Goal: Task Accomplishment & Management: Manage account settings

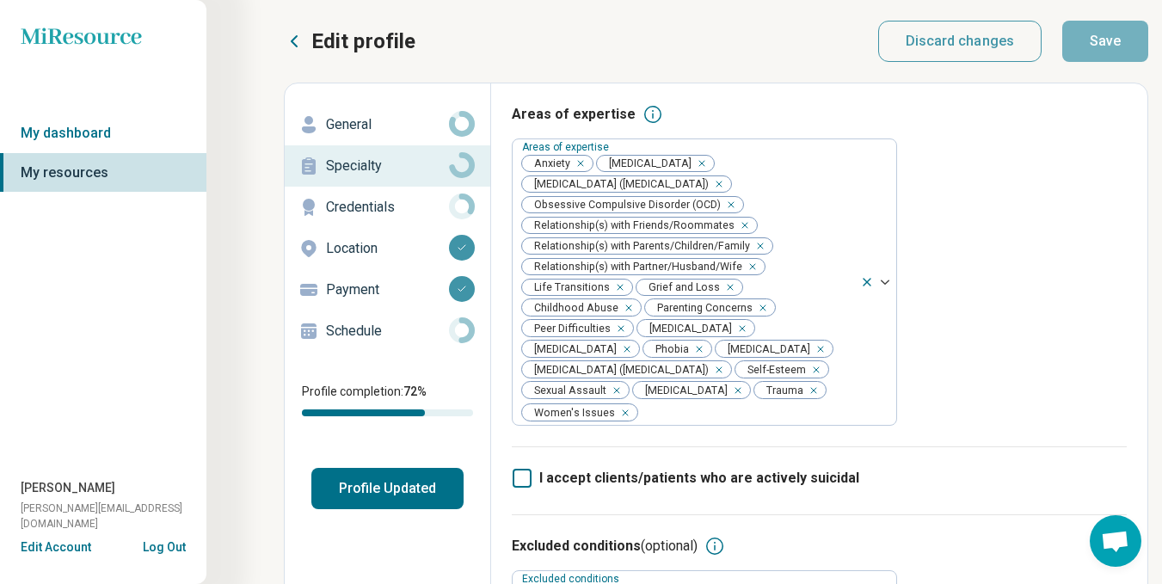
scroll to position [9, 0]
click at [343, 204] on p "Credentials" at bounding box center [387, 207] width 123 height 21
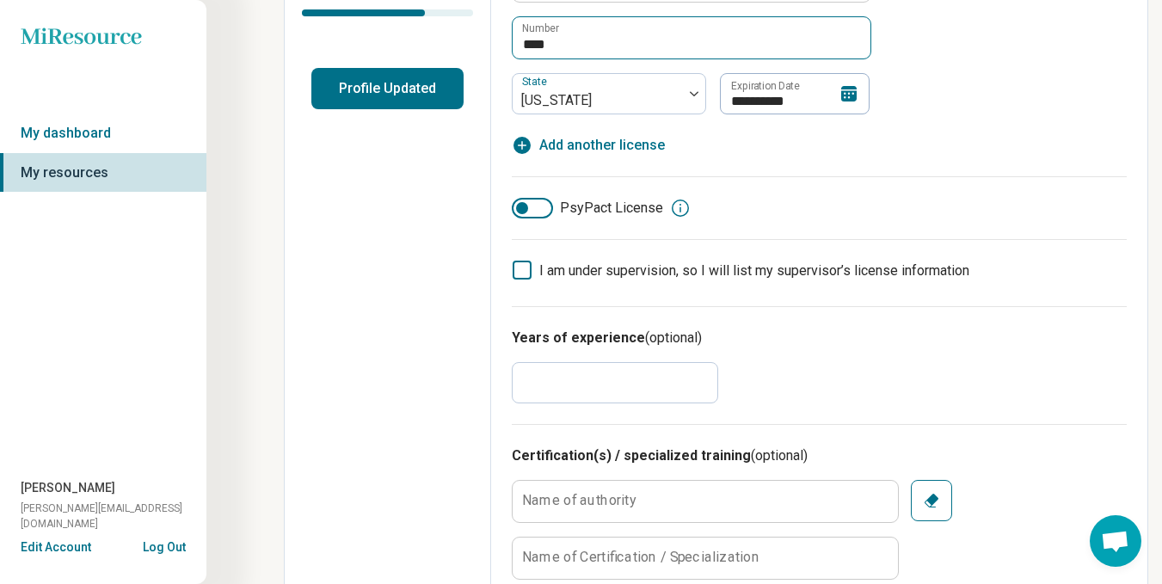
scroll to position [430, 0]
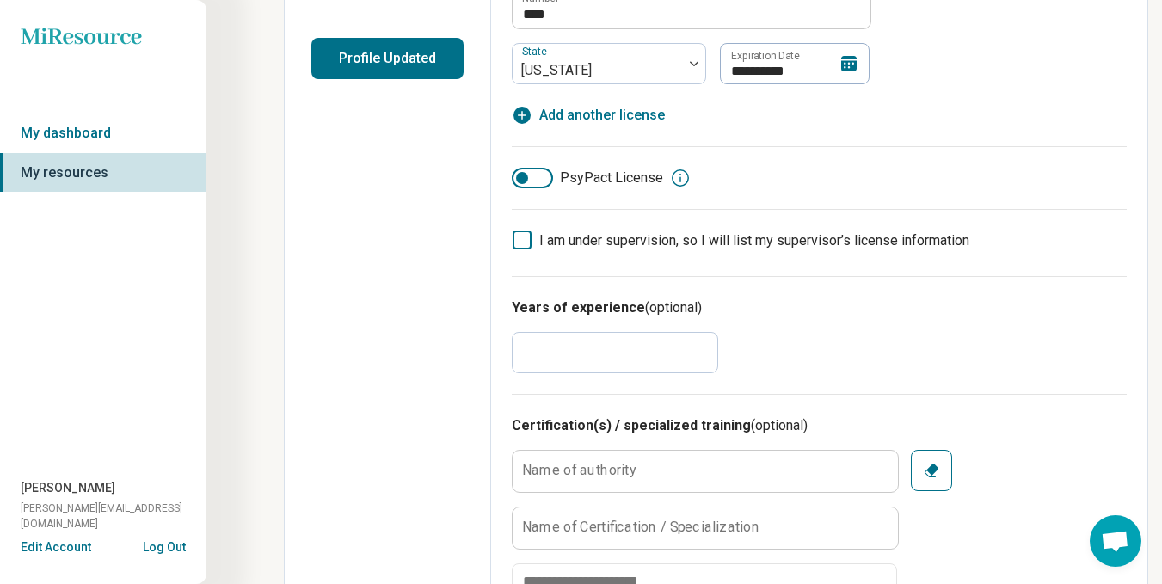
drag, startPoint x: 554, startPoint y: 353, endPoint x: 478, endPoint y: 361, distance: 76.2
type textarea "*"
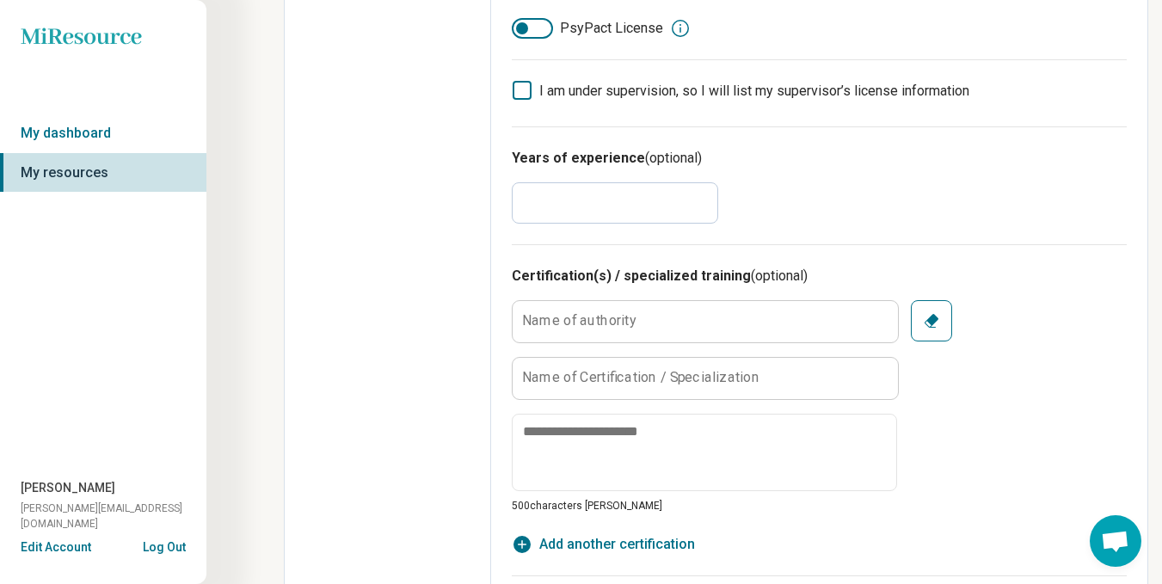
scroll to position [602, 0]
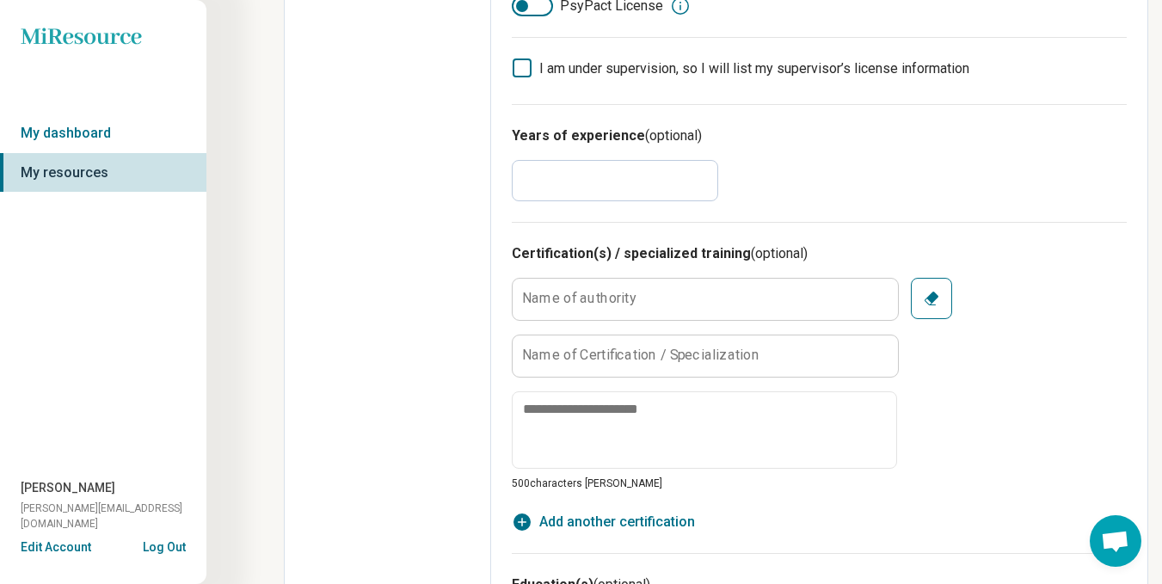
type input "**"
click at [629, 304] on label "Name of authority" at bounding box center [579, 299] width 114 height 14
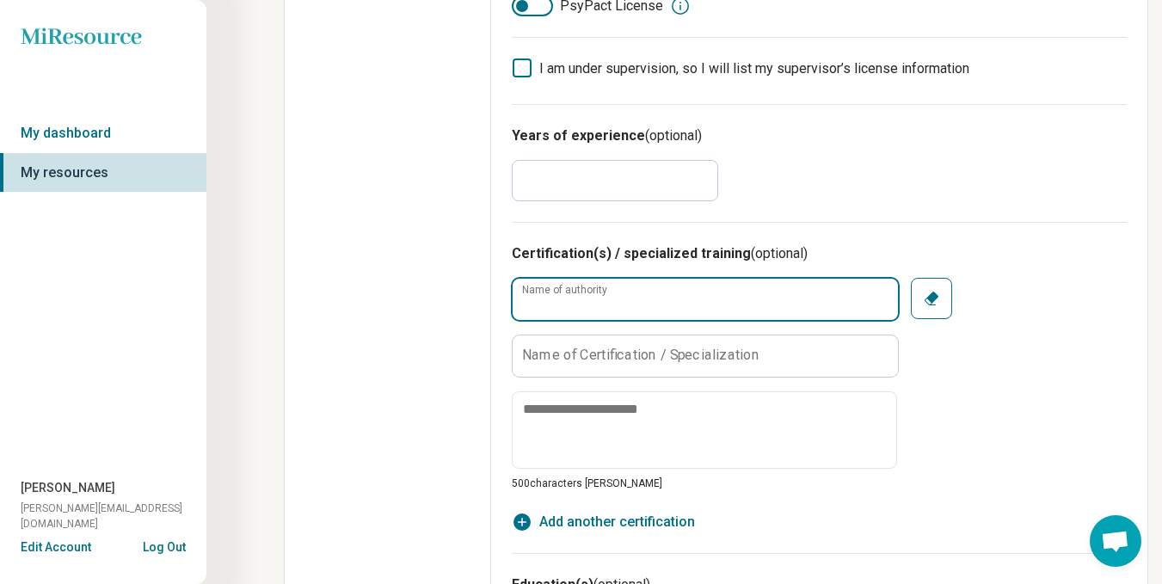
click at [629, 304] on input "Name of authority" at bounding box center [705, 299] width 385 height 41
type input "**********"
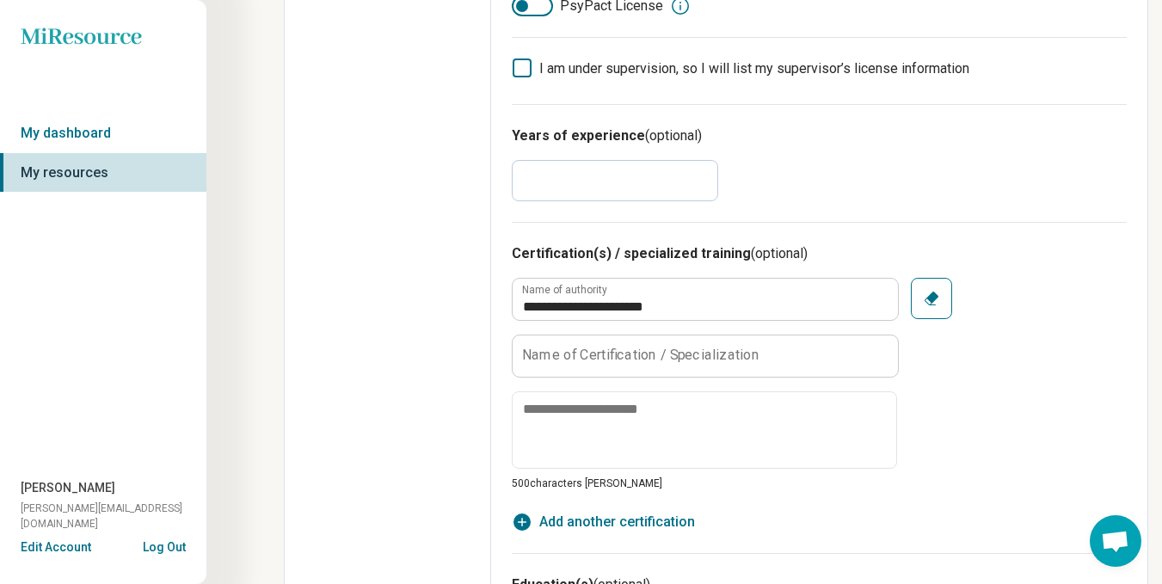
click at [606, 349] on label "Name of Certification / Specialization" at bounding box center [640, 355] width 237 height 14
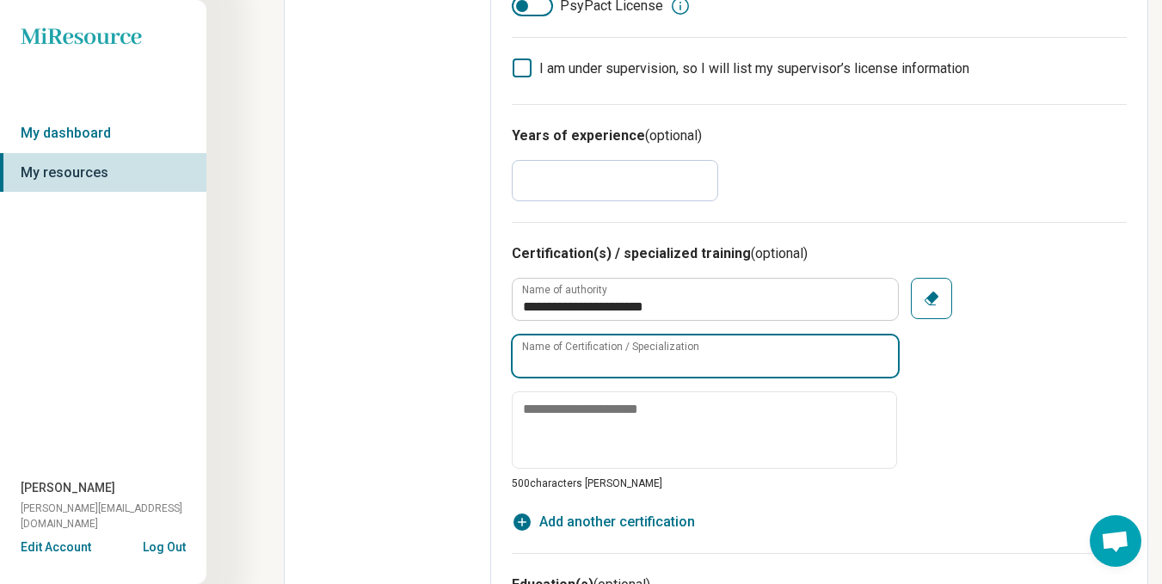
click at [606, 349] on input "Name of Certification / Specialization" at bounding box center [705, 356] width 385 height 41
type input "*"
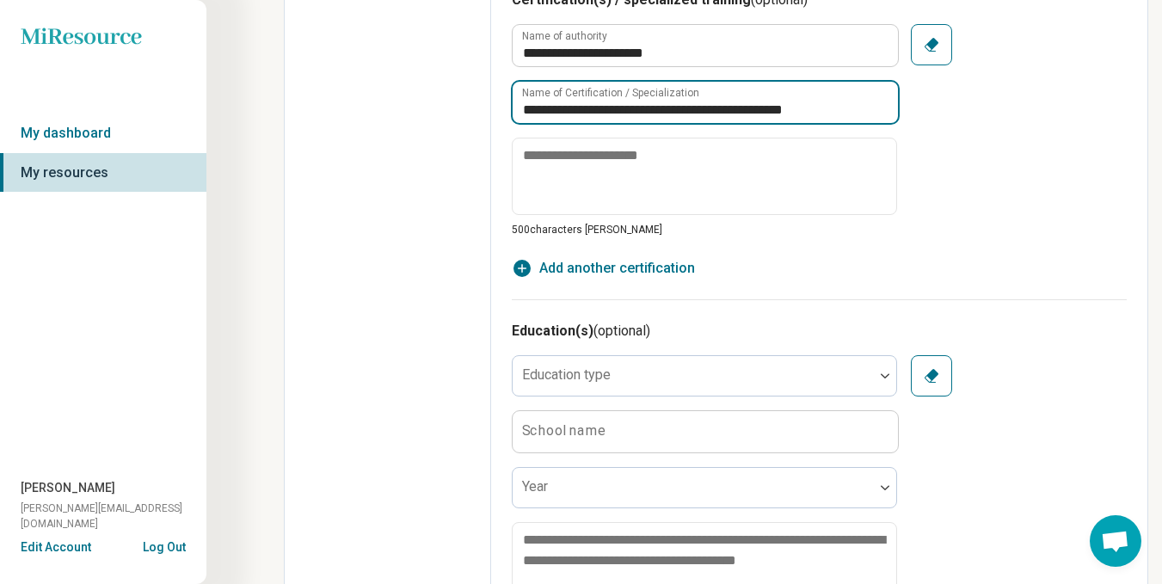
scroll to position [860, 0]
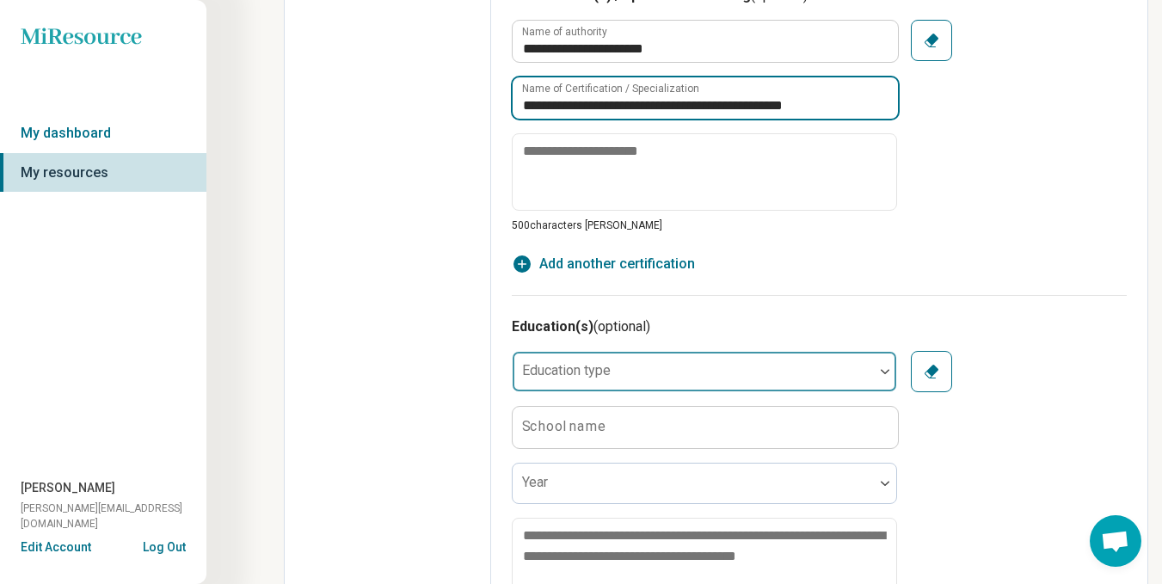
type input "**********"
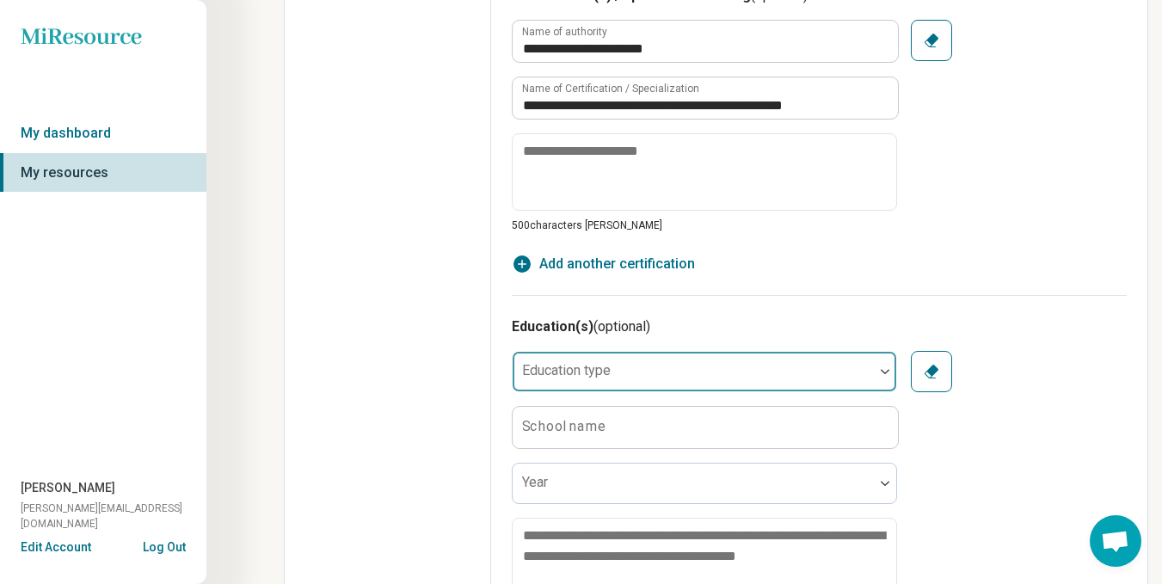
click at [780, 373] on div at bounding box center [694, 379] width 348 height 24
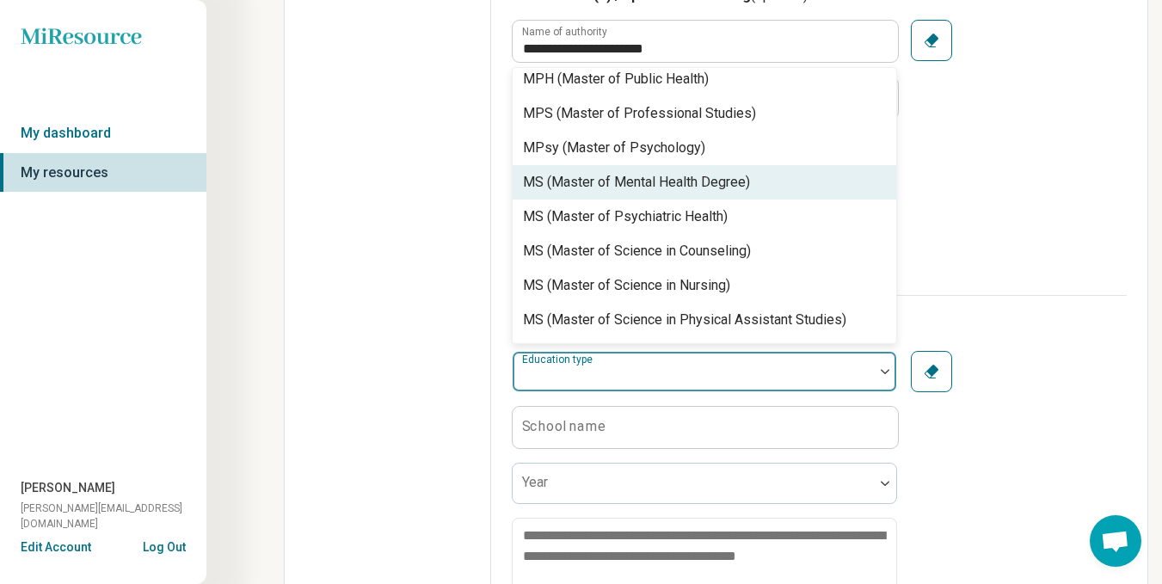
scroll to position [688, 0]
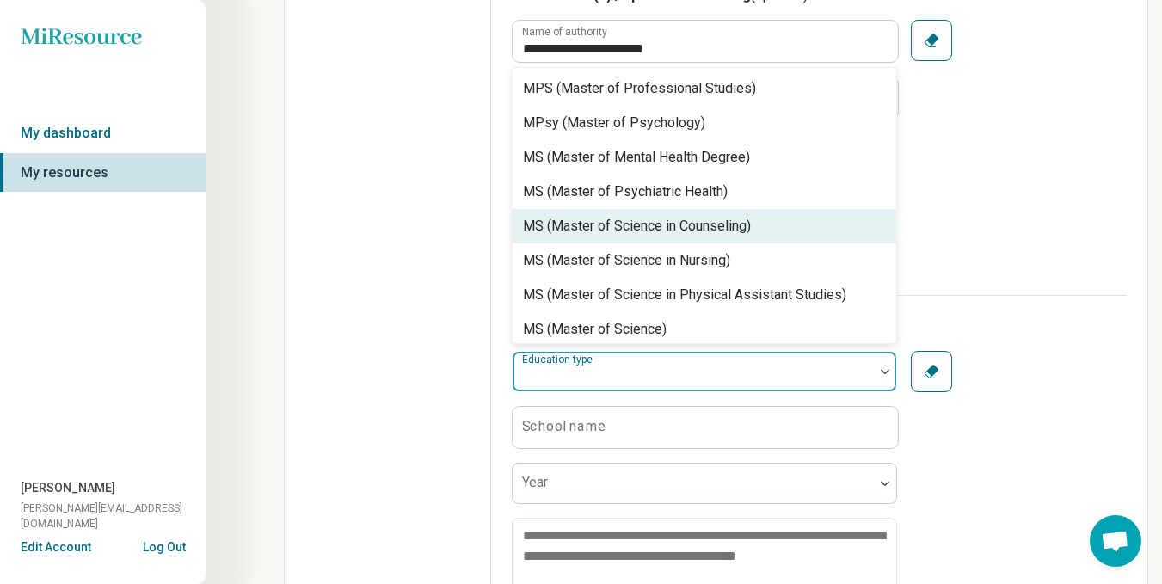
click at [701, 237] on div "MS (Master of Science in Counseling)" at bounding box center [637, 226] width 228 height 21
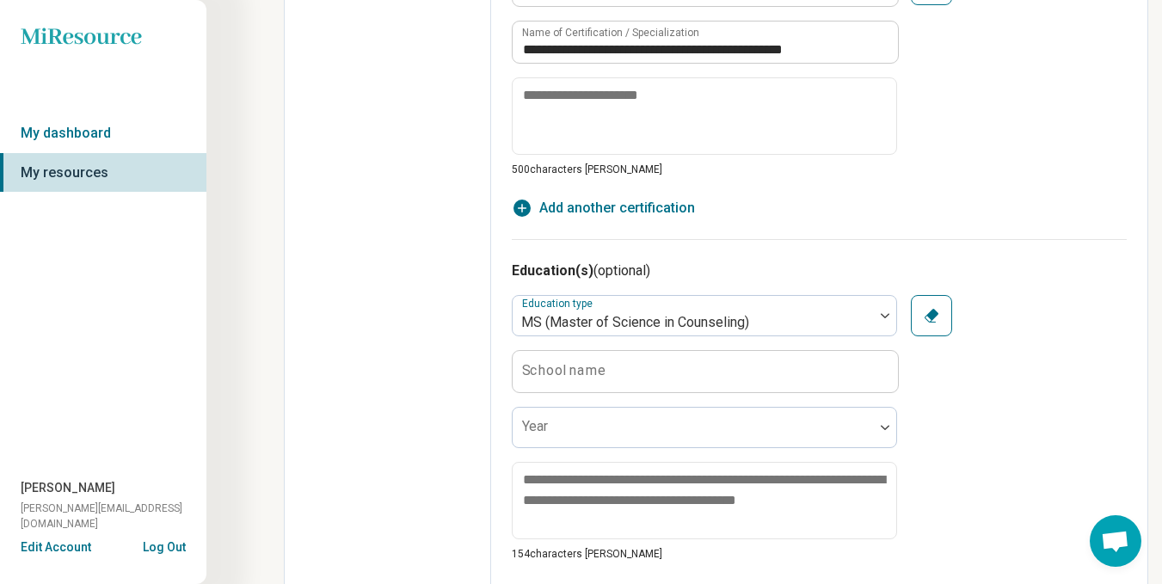
scroll to position [947, 0]
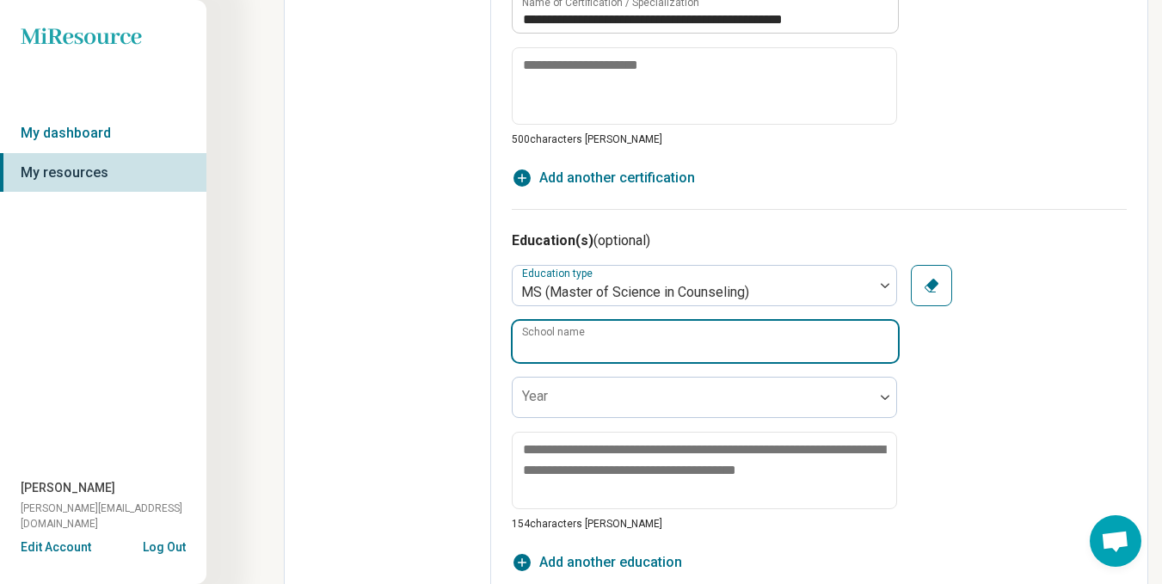
click at [688, 342] on input "School name" at bounding box center [705, 341] width 385 height 41
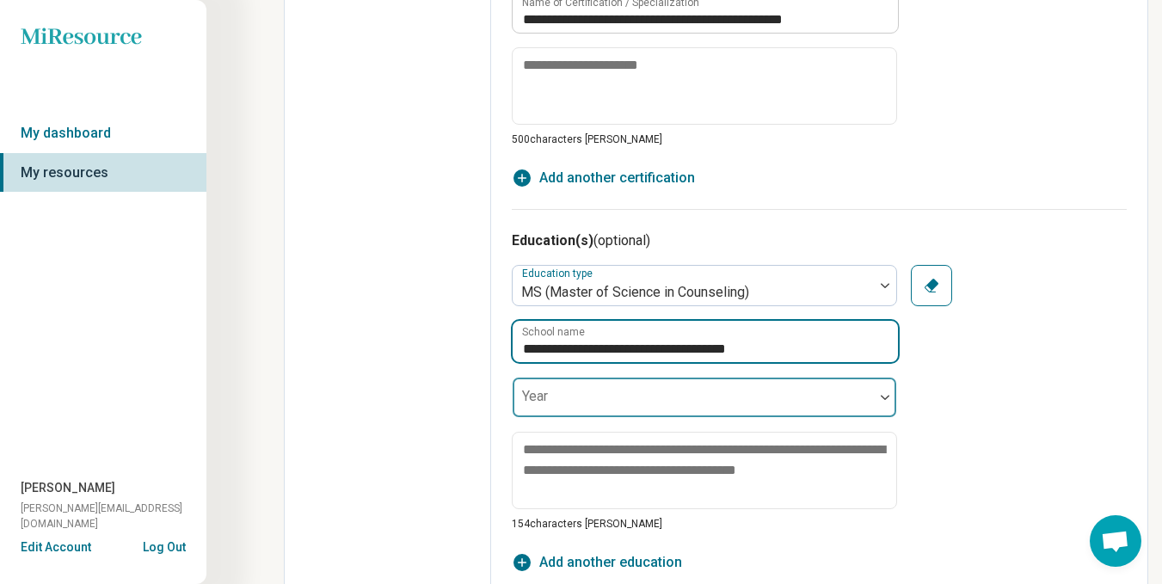
type input "**********"
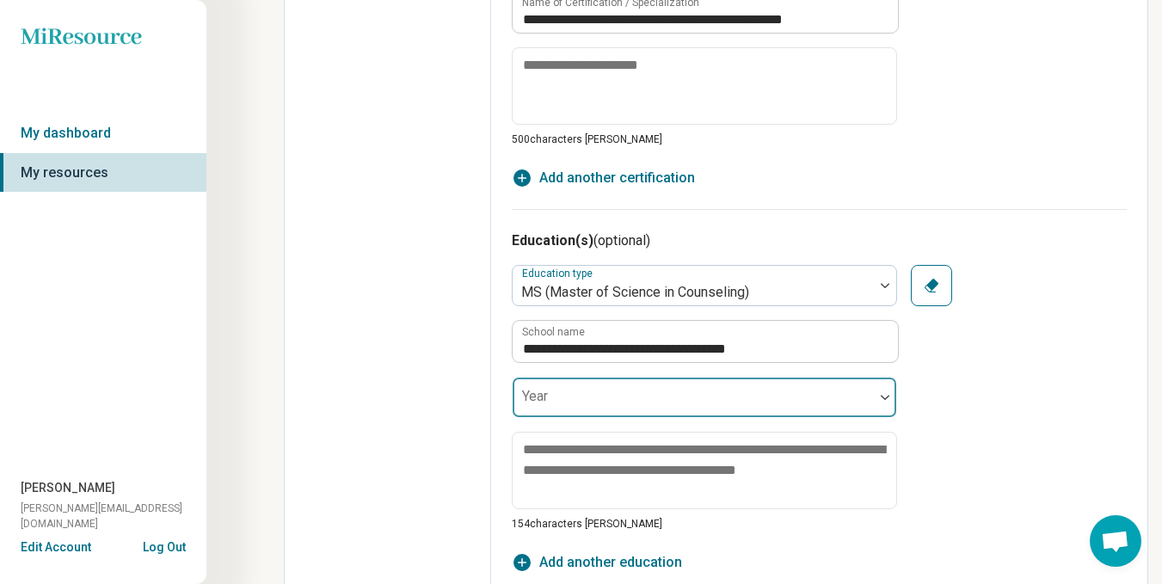
click at [635, 410] on div at bounding box center [694, 404] width 348 height 24
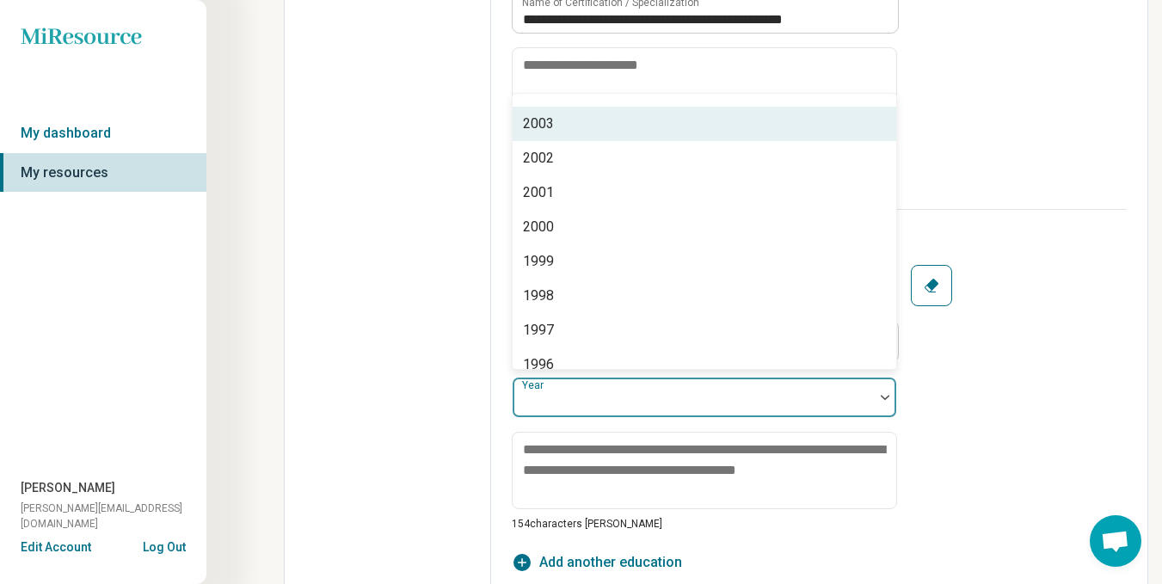
scroll to position [774, 0]
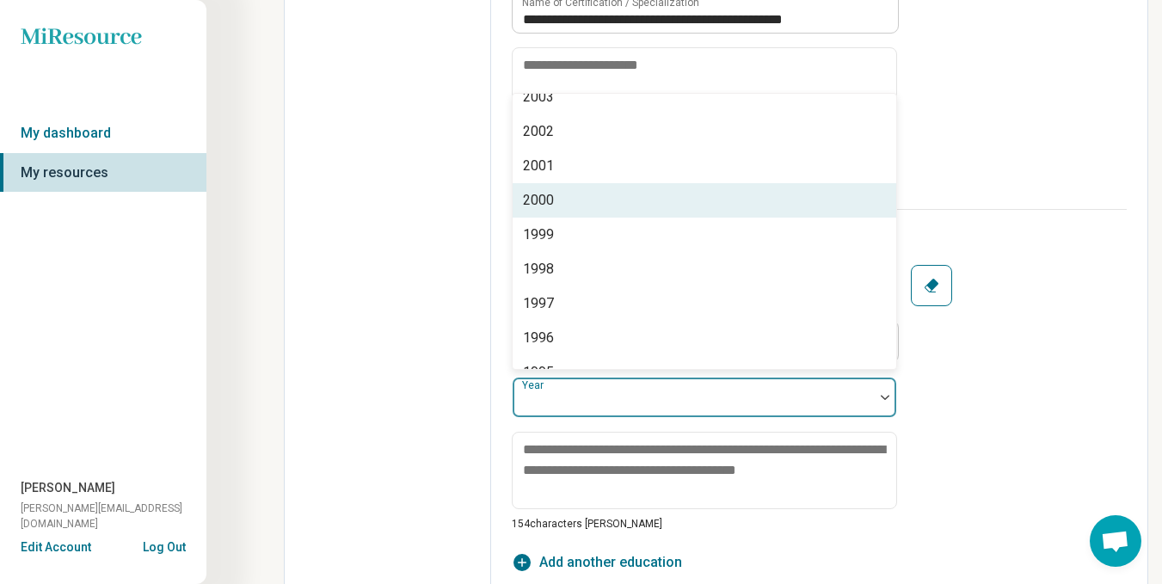
click at [558, 205] on div "2000" at bounding box center [705, 200] width 384 height 34
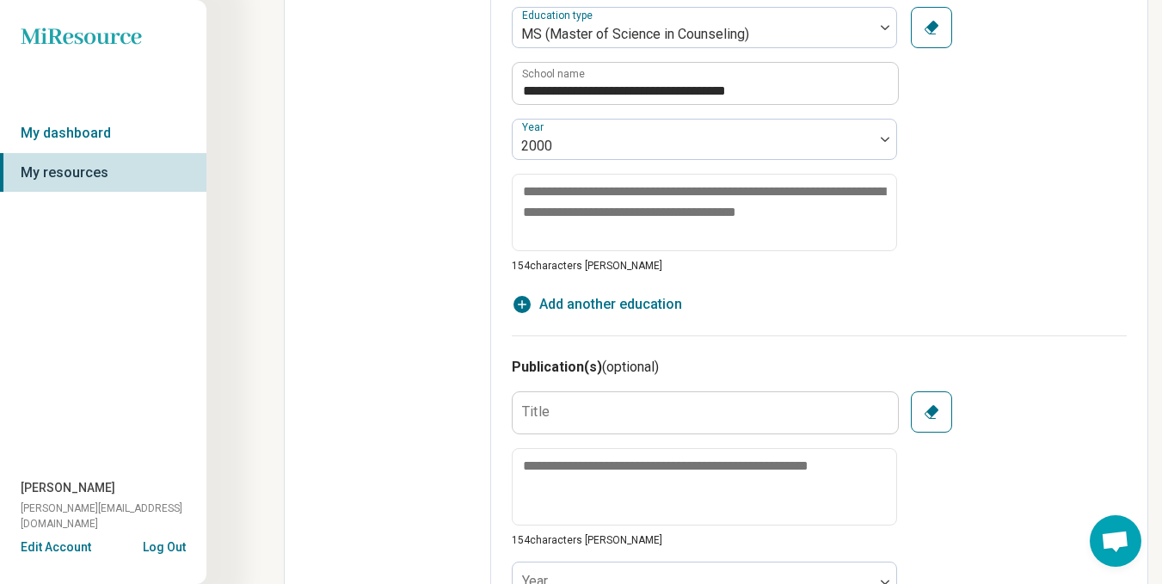
scroll to position [1291, 0]
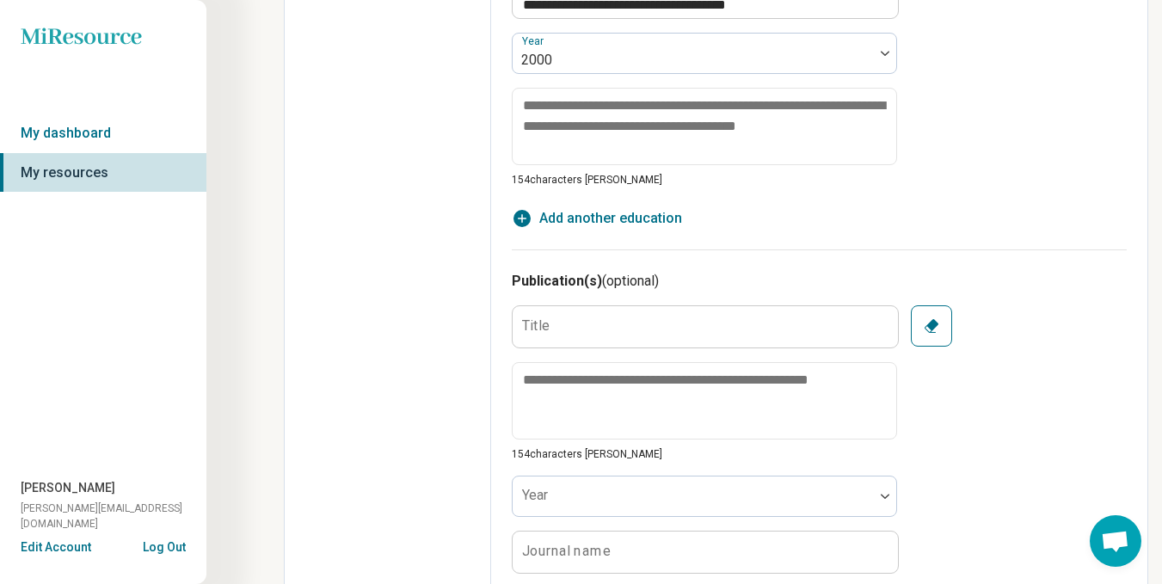
click at [642, 214] on span "Add another education" at bounding box center [611, 218] width 143 height 21
type textarea "*"
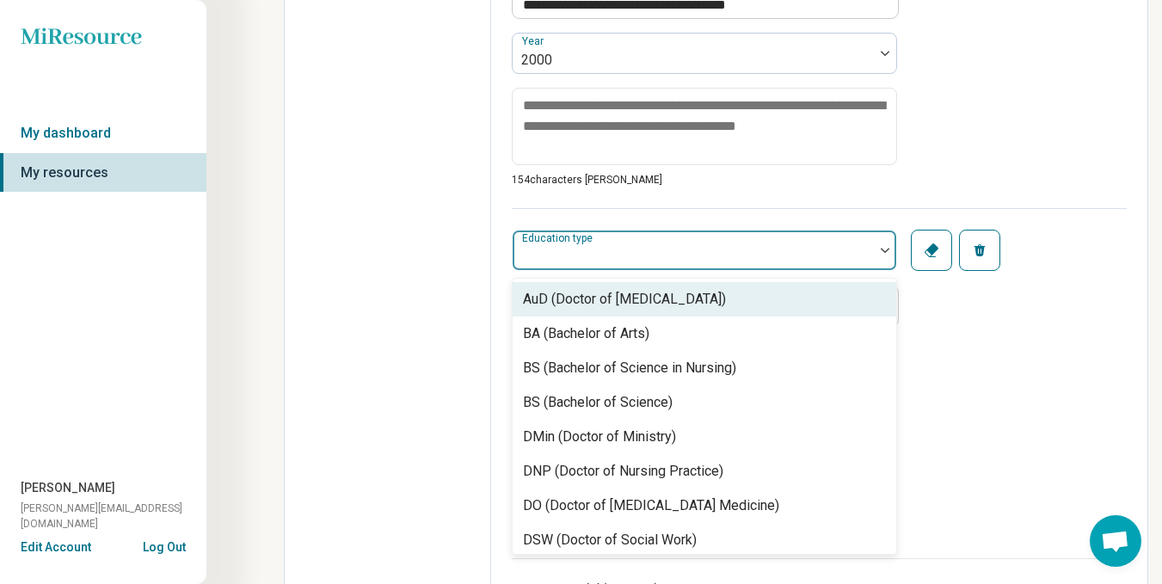
click at [610, 252] on div "Education type" at bounding box center [704, 250] width 385 height 41
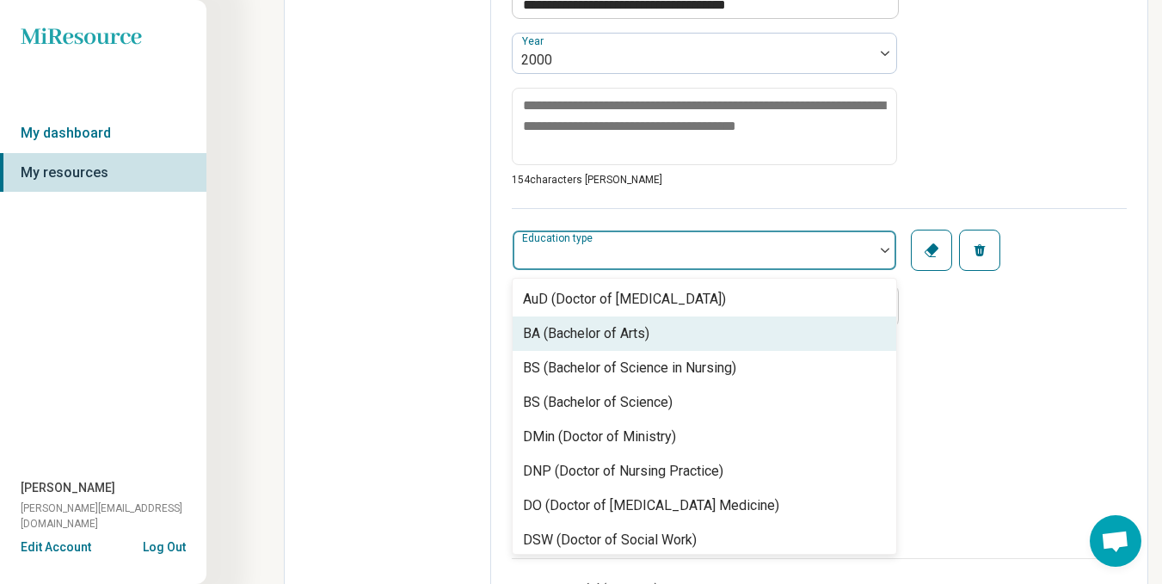
click at [607, 333] on div "BA (Bachelor of Arts)" at bounding box center [586, 334] width 126 height 21
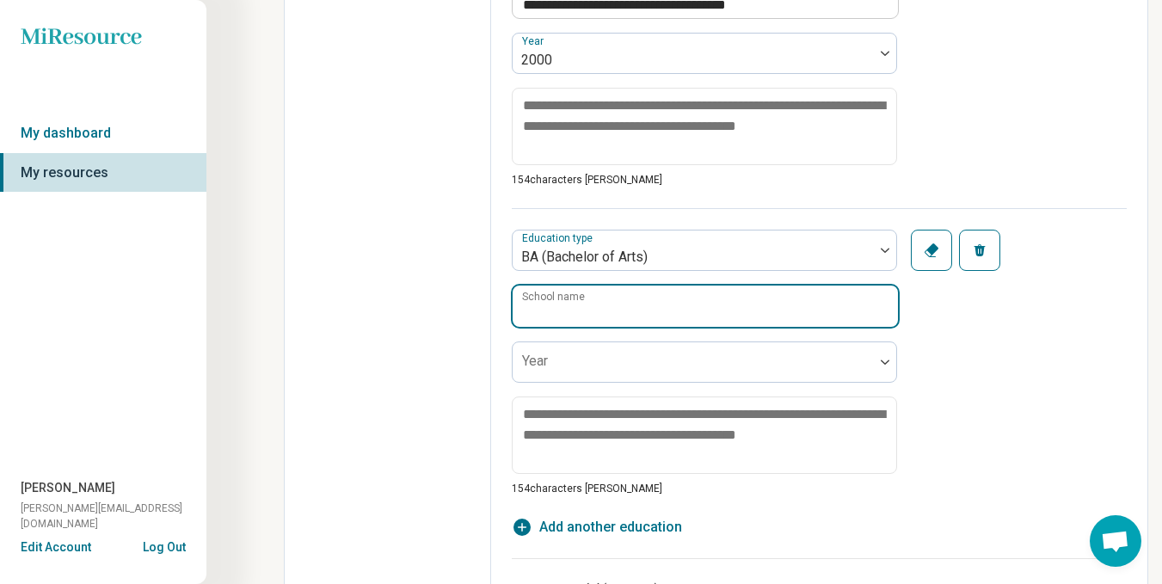
click at [612, 308] on input "School name" at bounding box center [705, 306] width 385 height 41
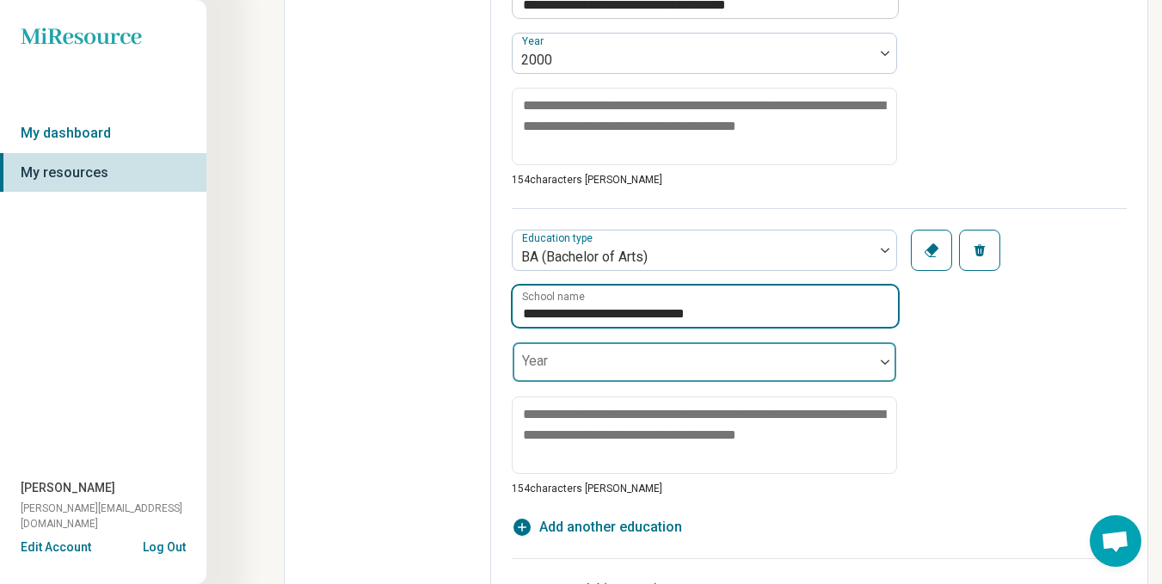
type input "**********"
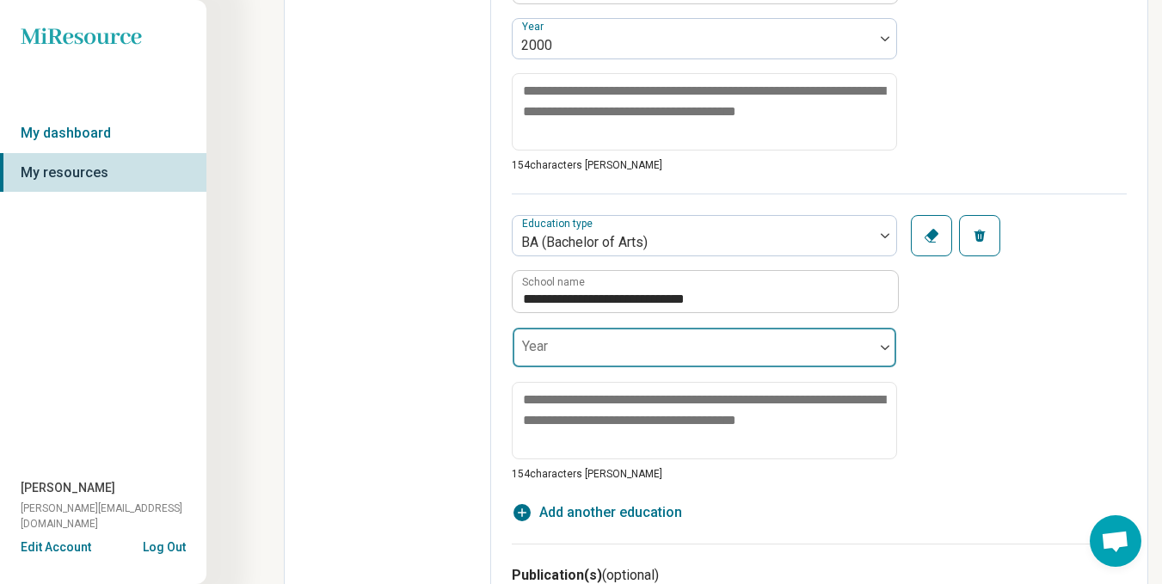
click at [580, 350] on div at bounding box center [693, 348] width 361 height 38
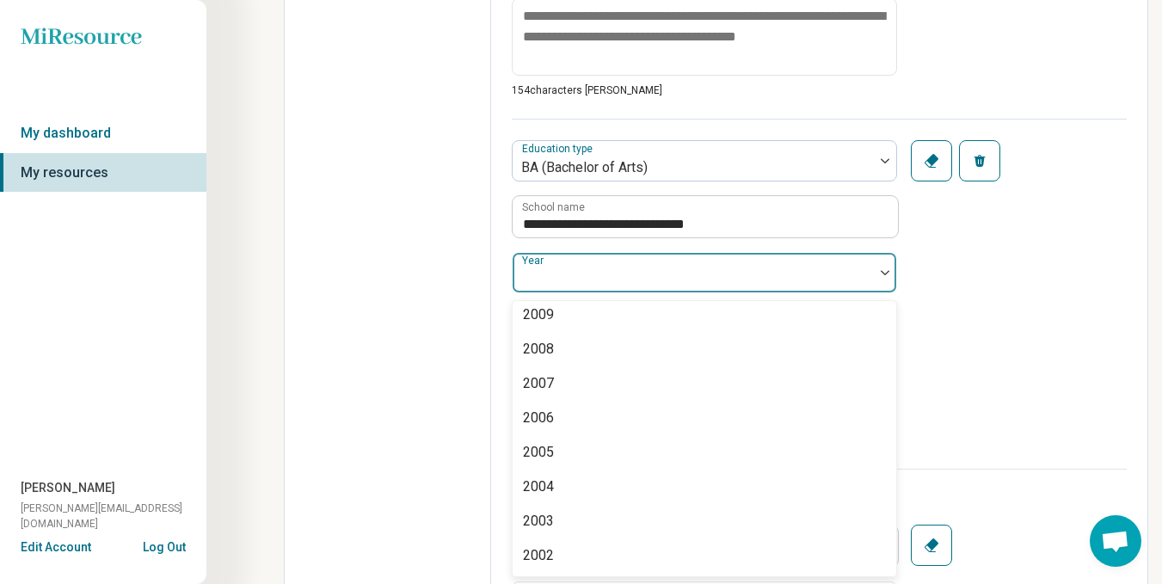
scroll to position [774, 0]
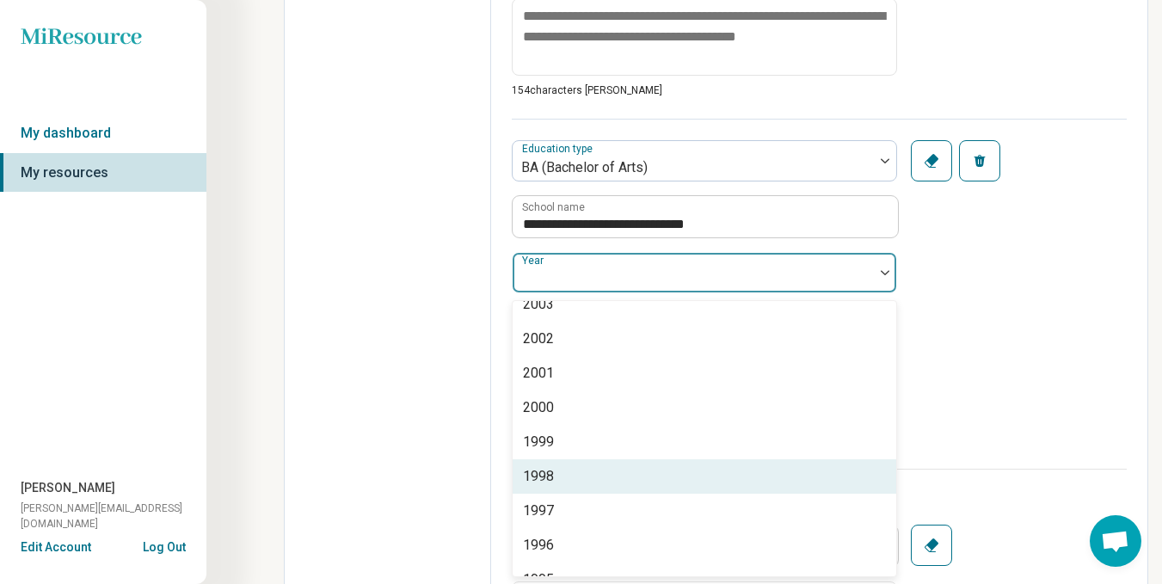
drag, startPoint x: 543, startPoint y: 482, endPoint x: 585, endPoint y: 451, distance: 52.3
click at [543, 480] on div "1998" at bounding box center [538, 476] width 31 height 21
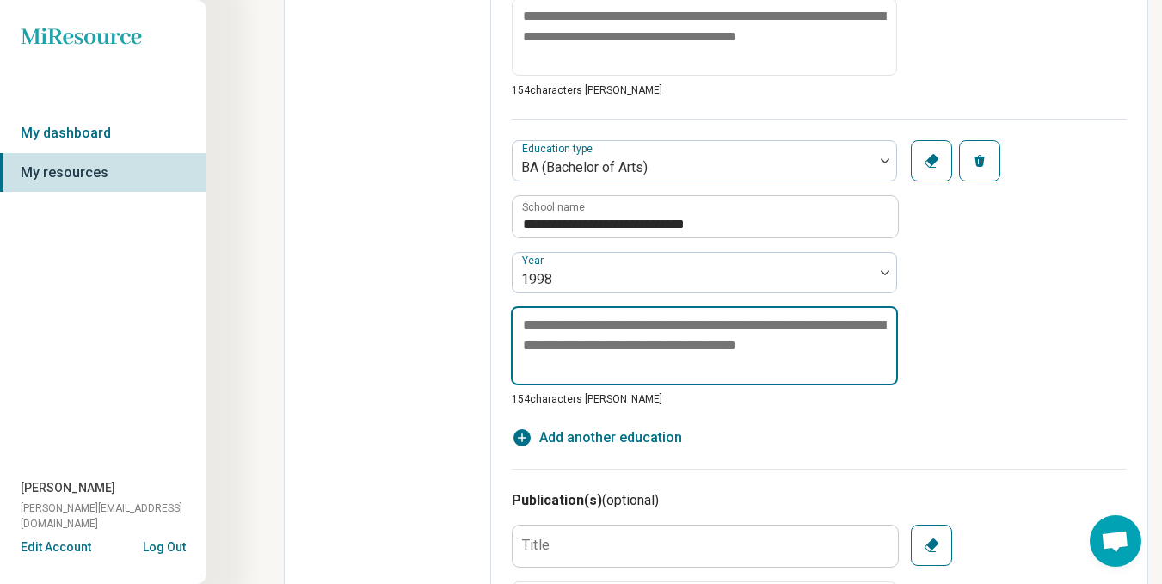
click at [771, 348] on textarea at bounding box center [704, 345] width 387 height 79
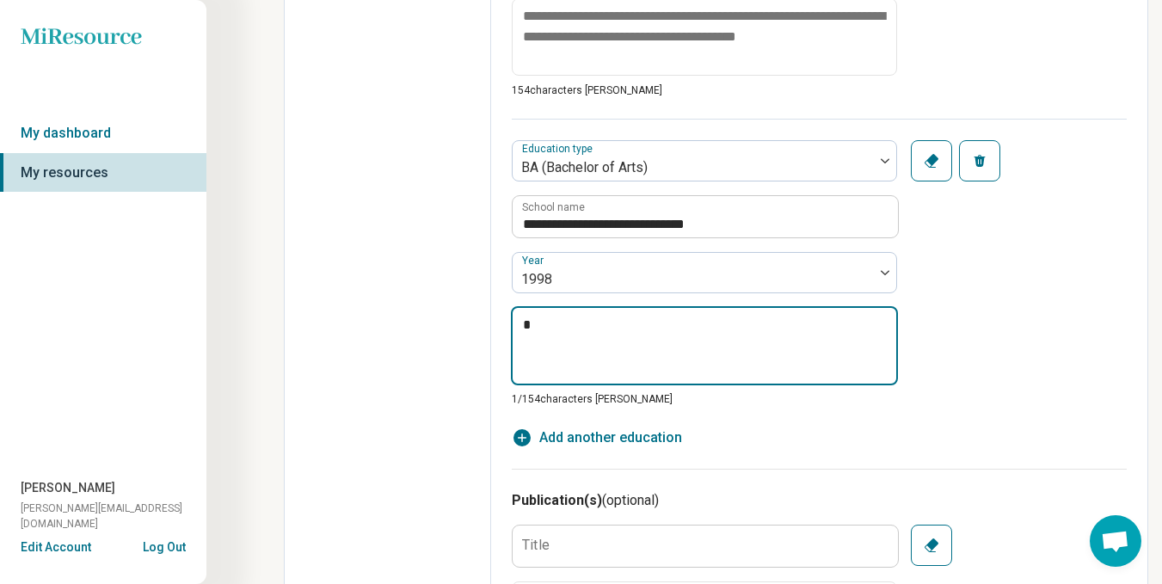
type textarea "*"
type textarea "**"
type textarea "*"
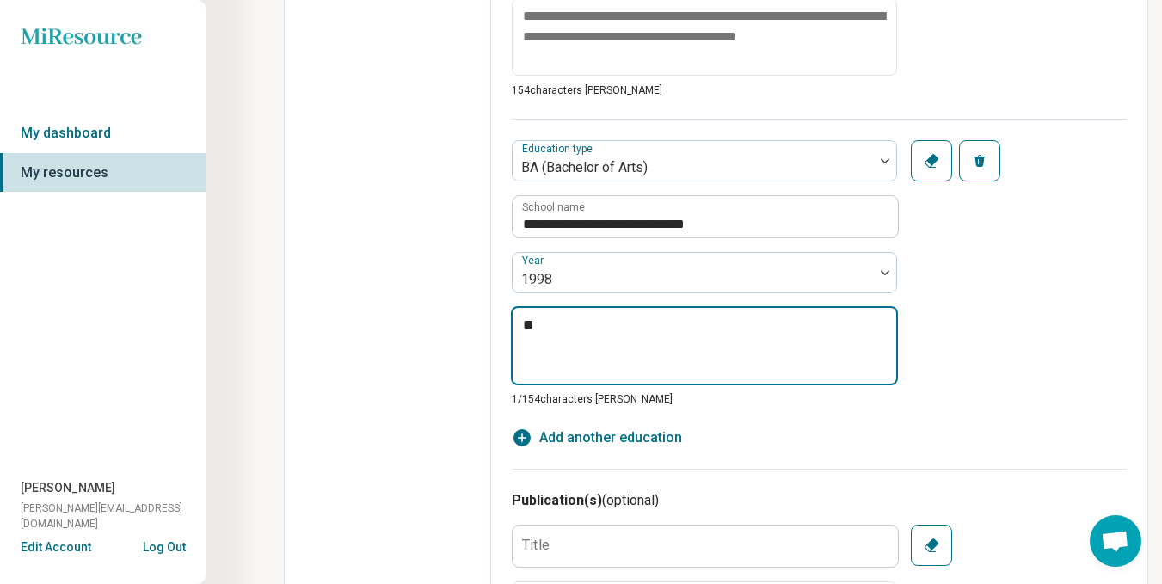
type textarea "***"
type textarea "*"
type textarea "****"
type textarea "*"
type textarea "*****"
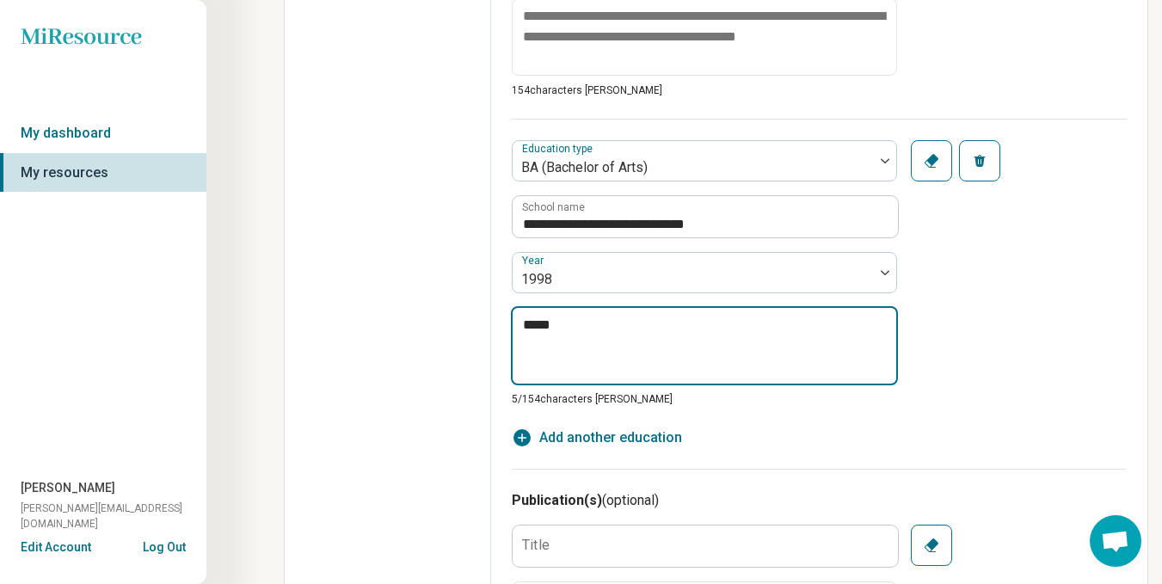
type textarea "*"
type textarea "******"
type textarea "*"
type textarea "*******"
type textarea "*"
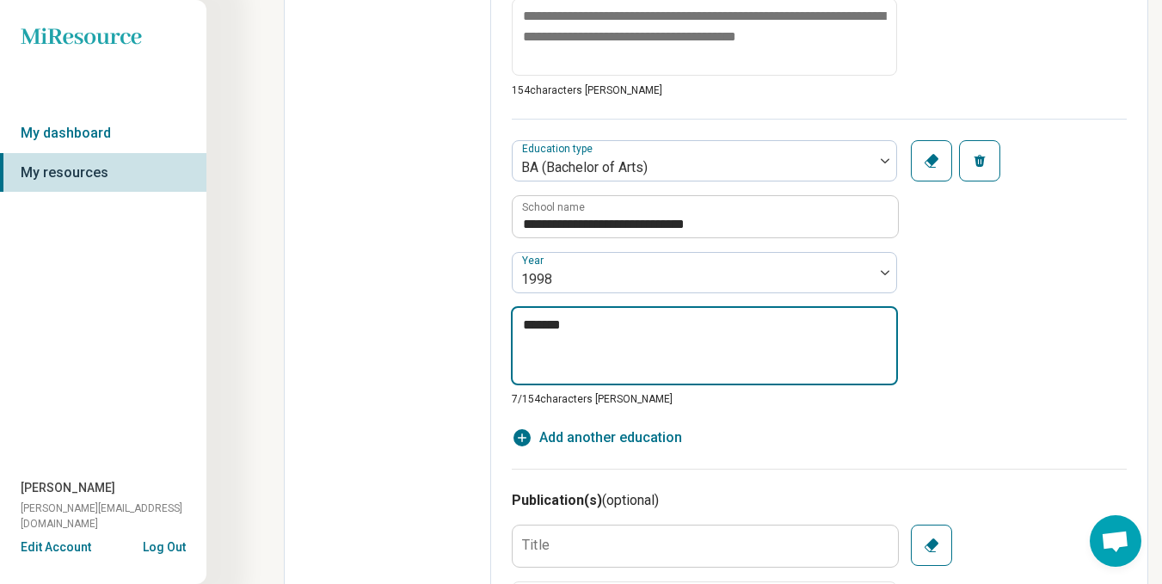
type textarea "********"
type textarea "*"
type textarea "*********"
type textarea "*"
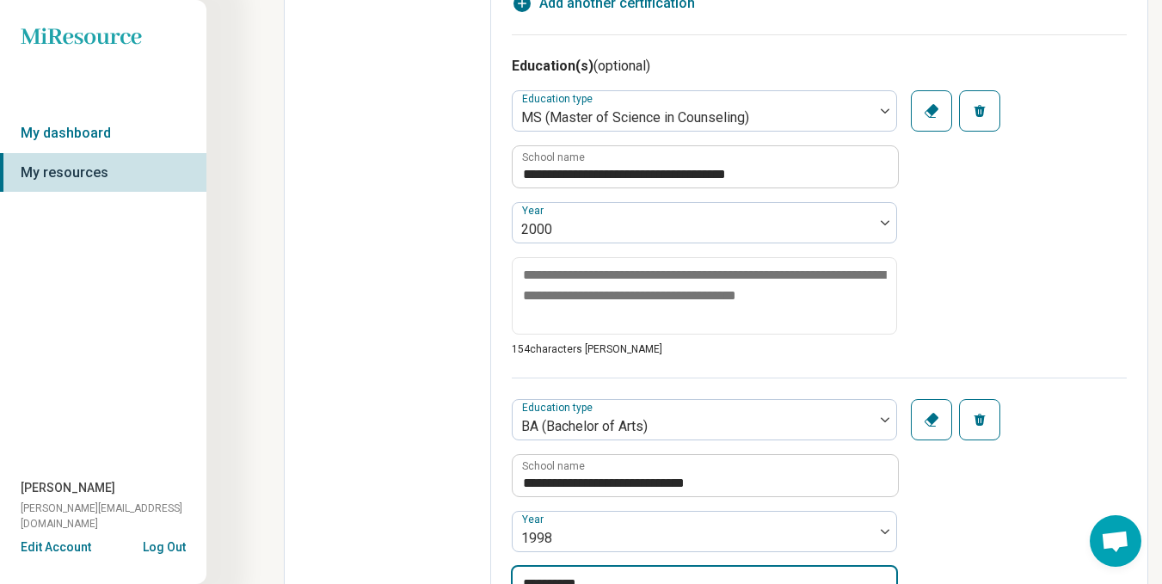
scroll to position [1036, 0]
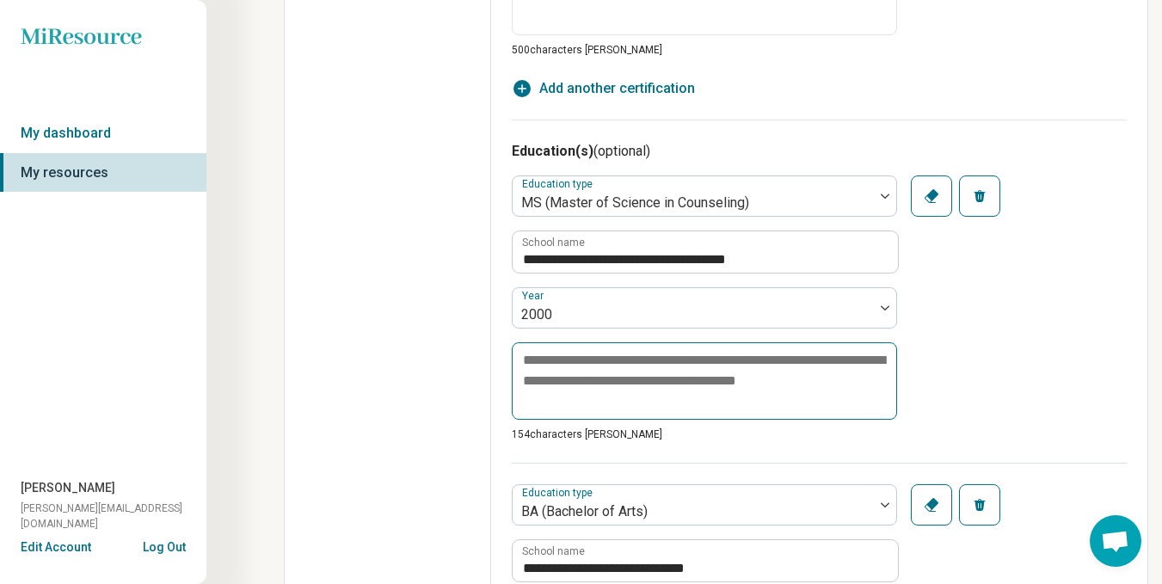
type textarea "**********"
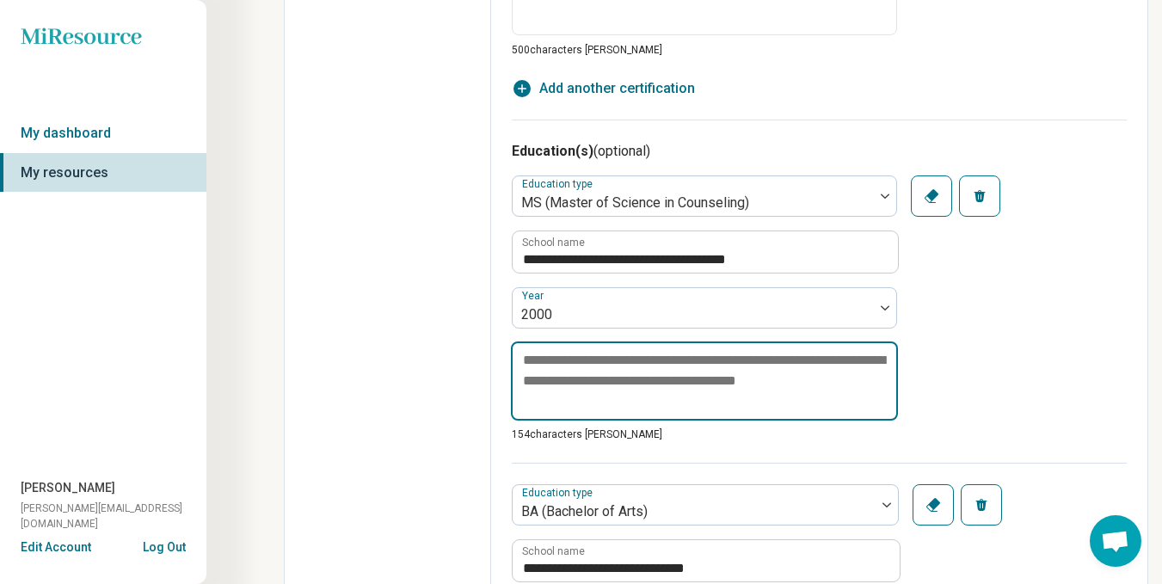
click at [700, 363] on textarea at bounding box center [704, 381] width 387 height 79
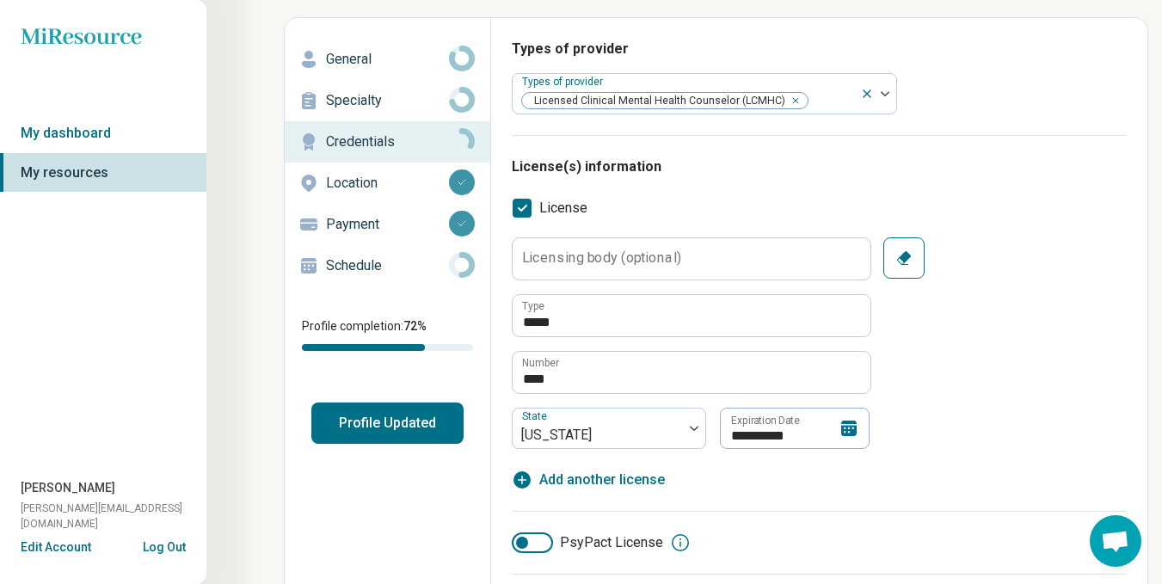
scroll to position [0, 0]
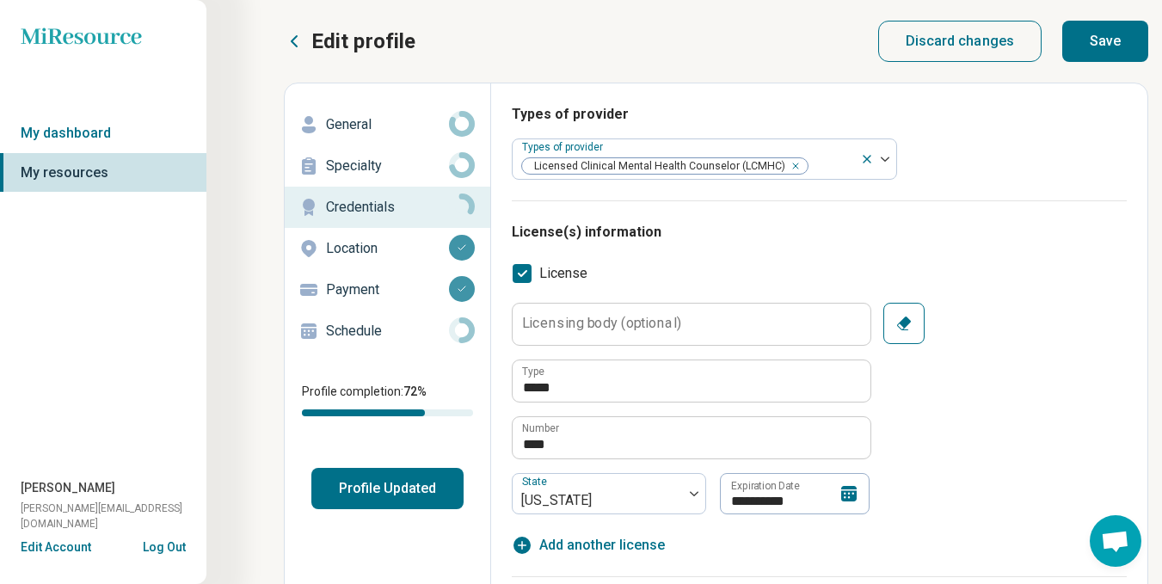
click at [1116, 38] on button "Save" at bounding box center [1106, 41] width 86 height 41
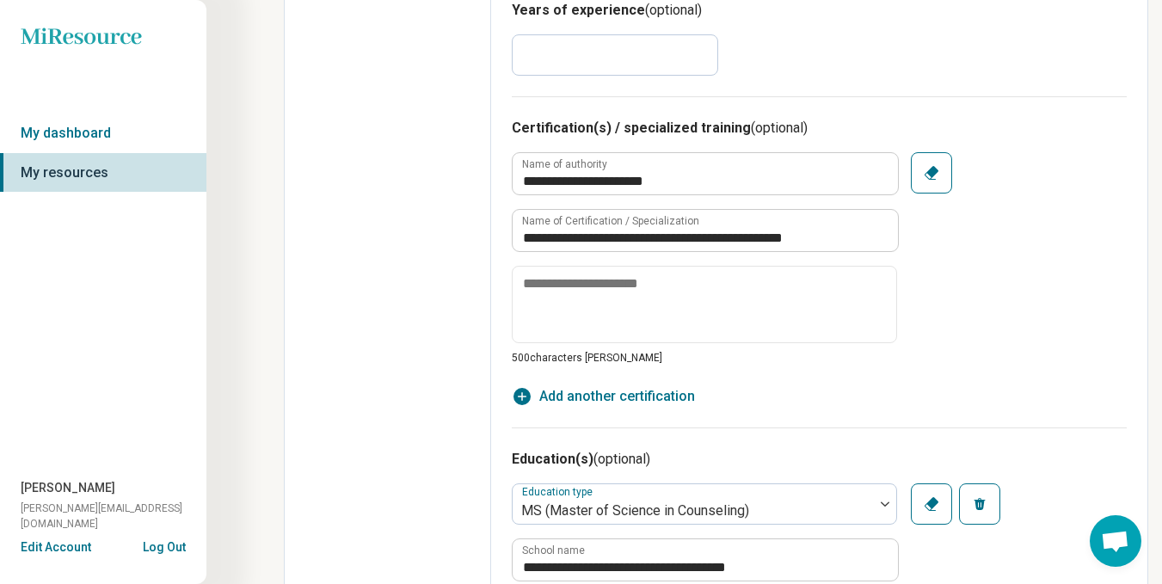
scroll to position [774, 0]
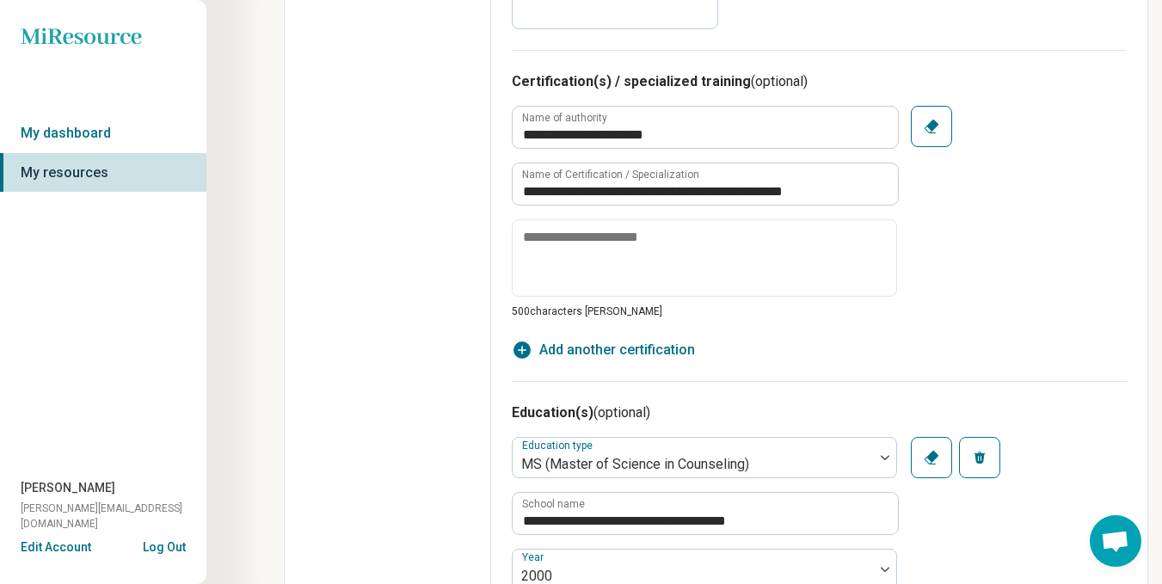
click at [622, 353] on span "Add another certification" at bounding box center [618, 350] width 156 height 21
type textarea "*"
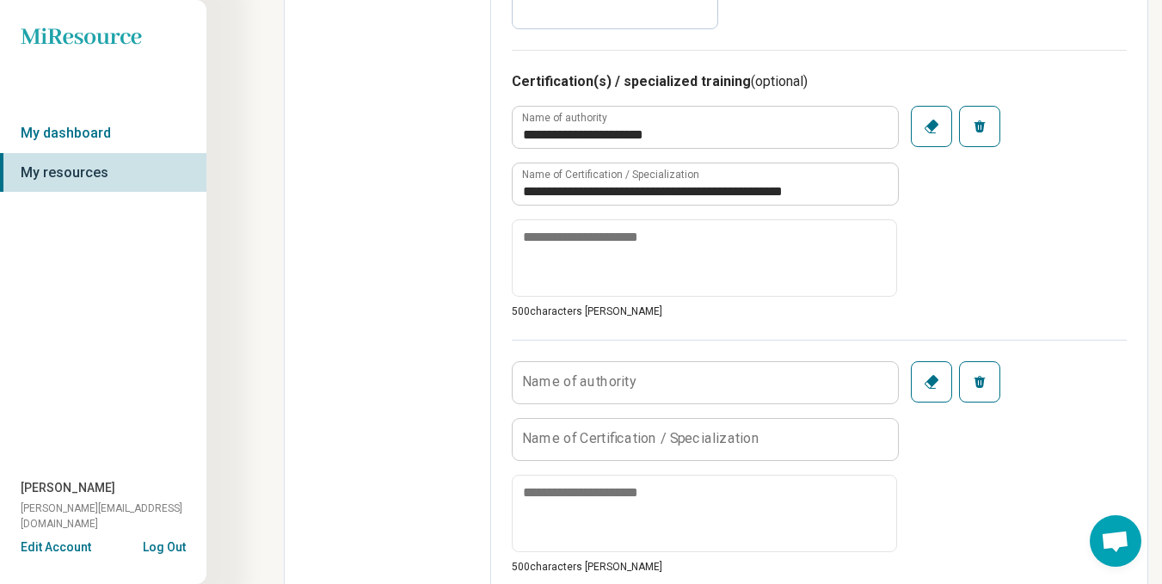
click at [559, 382] on label "Name of authority" at bounding box center [579, 382] width 114 height 14
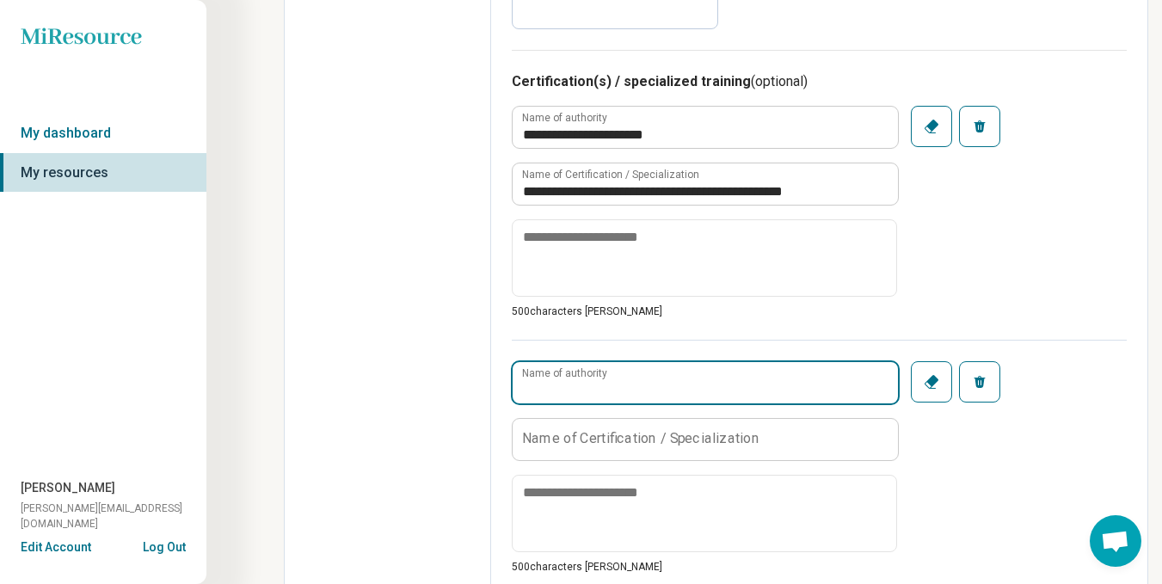
click at [559, 382] on input "Name of authority" at bounding box center [705, 382] width 385 height 41
type input "**********"
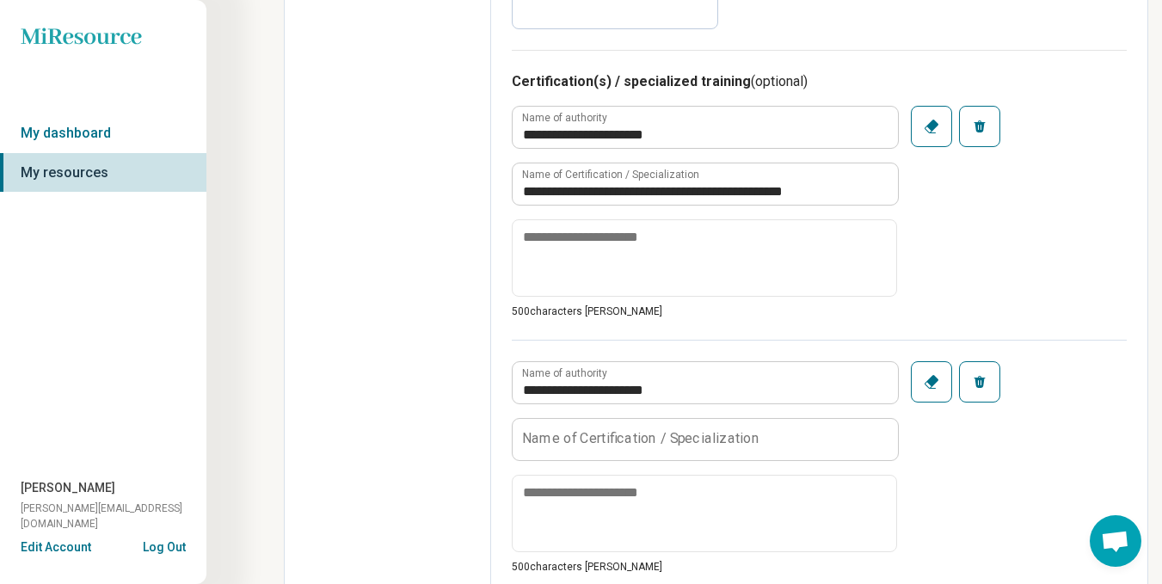
click at [598, 437] on label "Name of Certification / Specialization" at bounding box center [640, 439] width 237 height 14
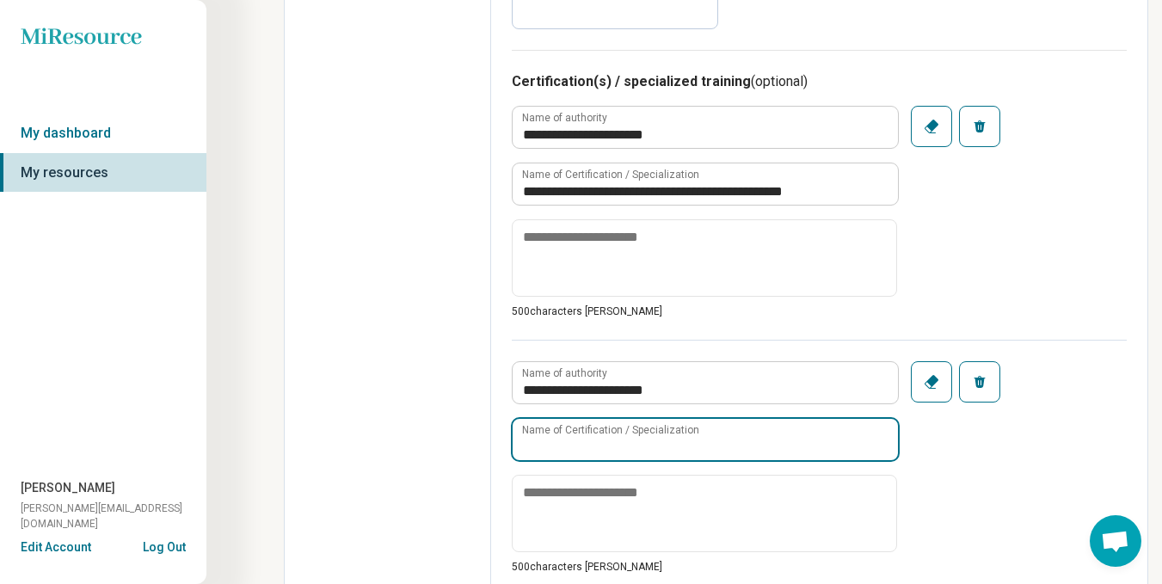
click at [598, 437] on input "Name of Certification / Specialization" at bounding box center [705, 439] width 385 height 41
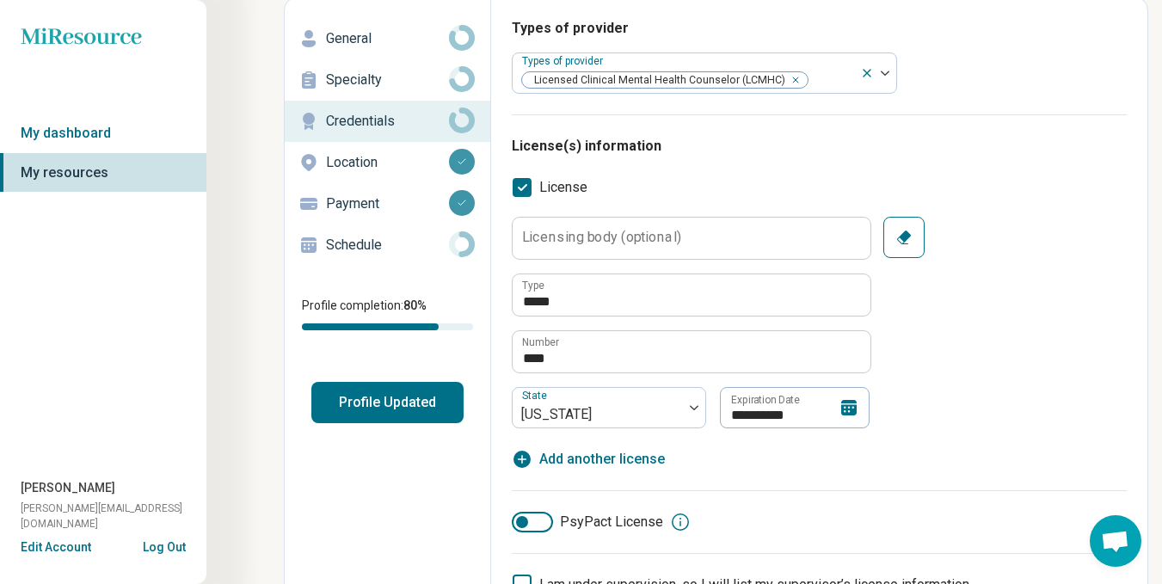
scroll to position [0, 0]
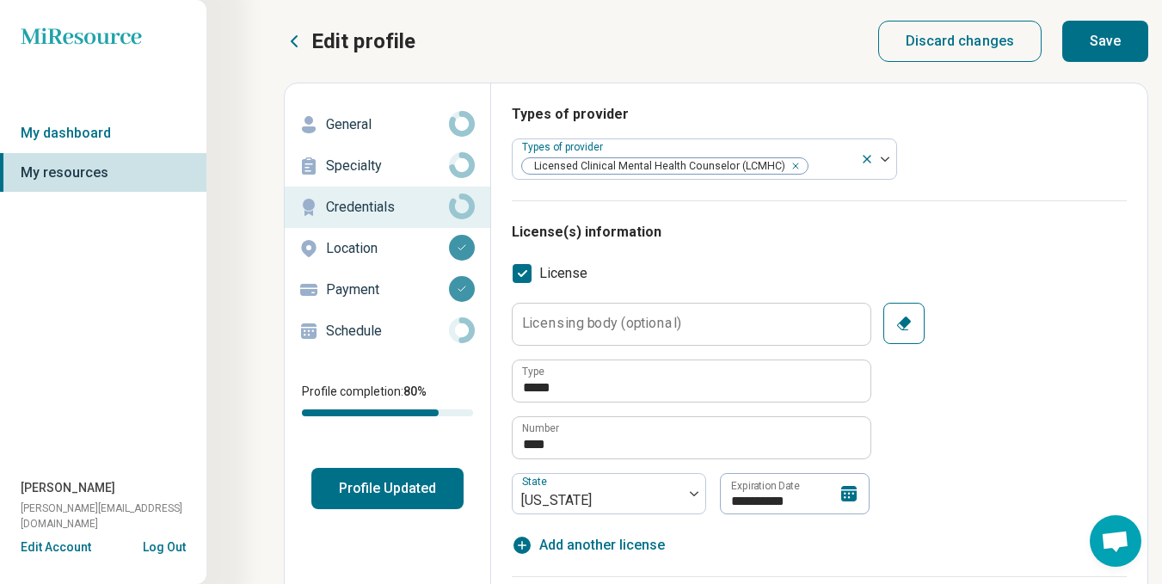
type input "**********"
click at [1109, 40] on button "Save" at bounding box center [1106, 41] width 86 height 41
type textarea "*"
click at [339, 247] on p "Location" at bounding box center [387, 248] width 123 height 21
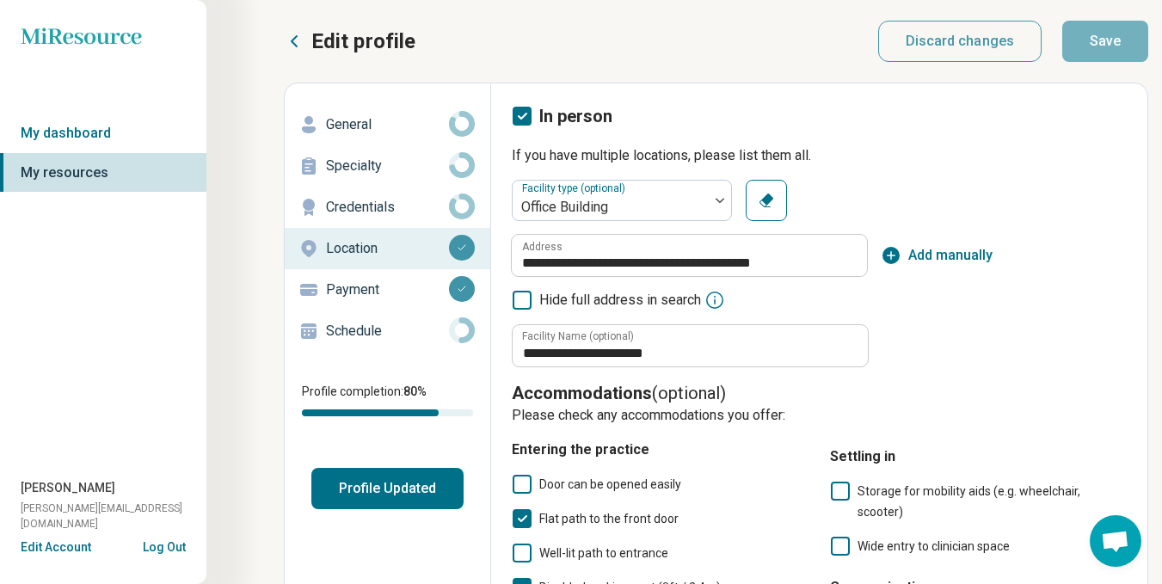
click at [351, 290] on p "Payment" at bounding box center [387, 290] width 123 height 21
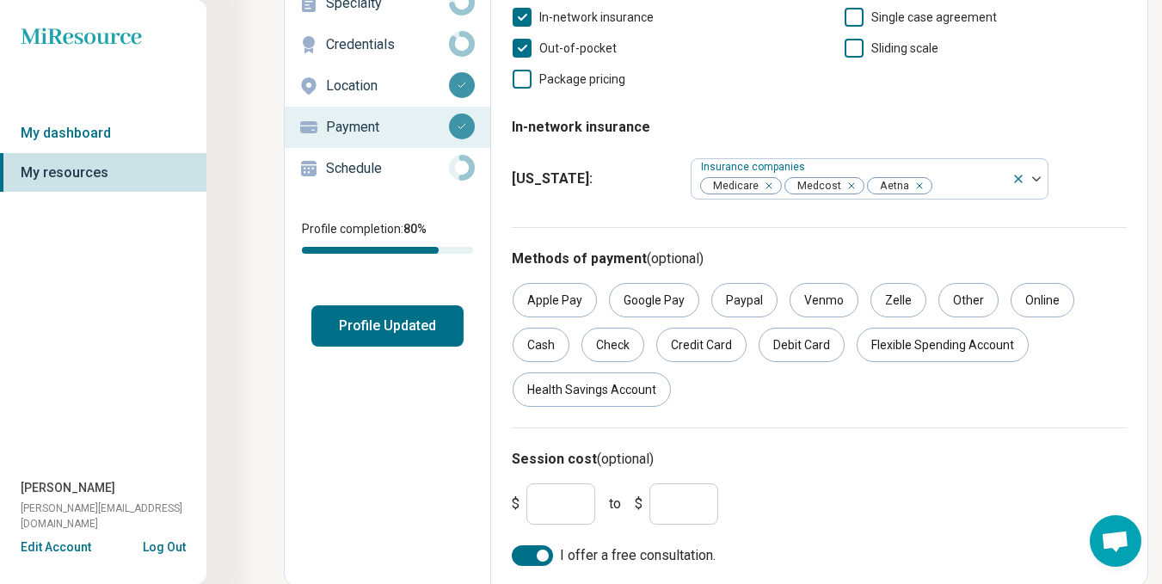
scroll to position [164, 0]
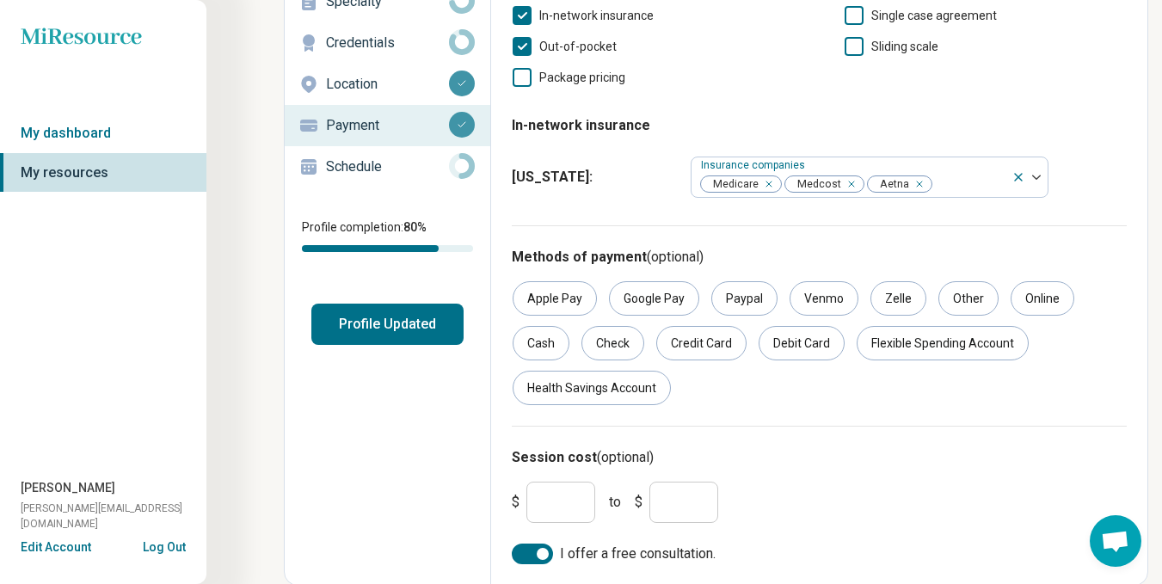
click at [386, 170] on p "Schedule" at bounding box center [387, 167] width 123 height 21
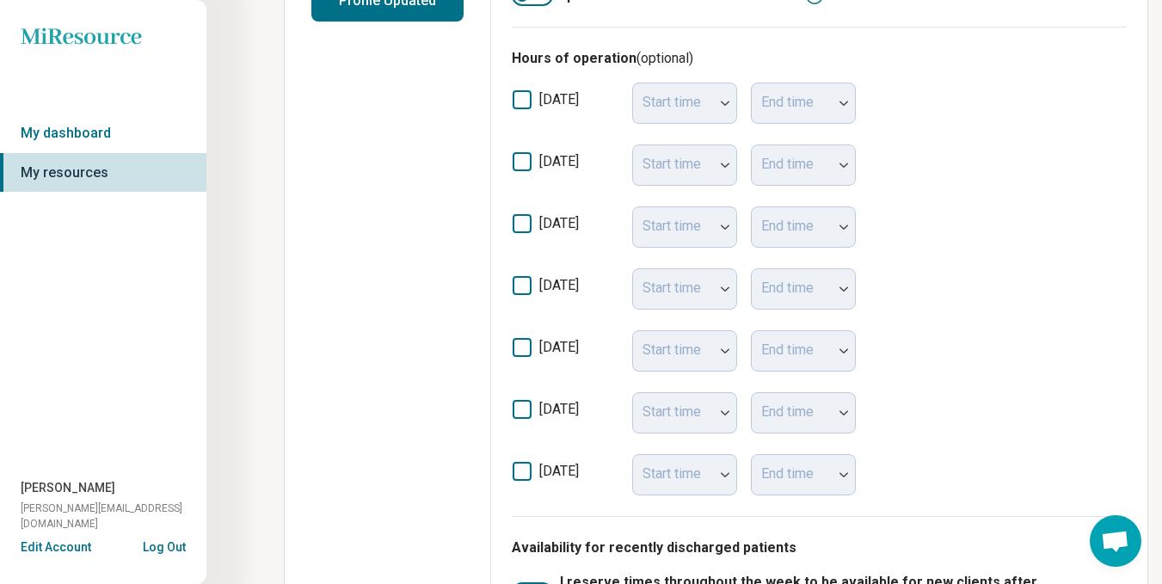
scroll to position [516, 0]
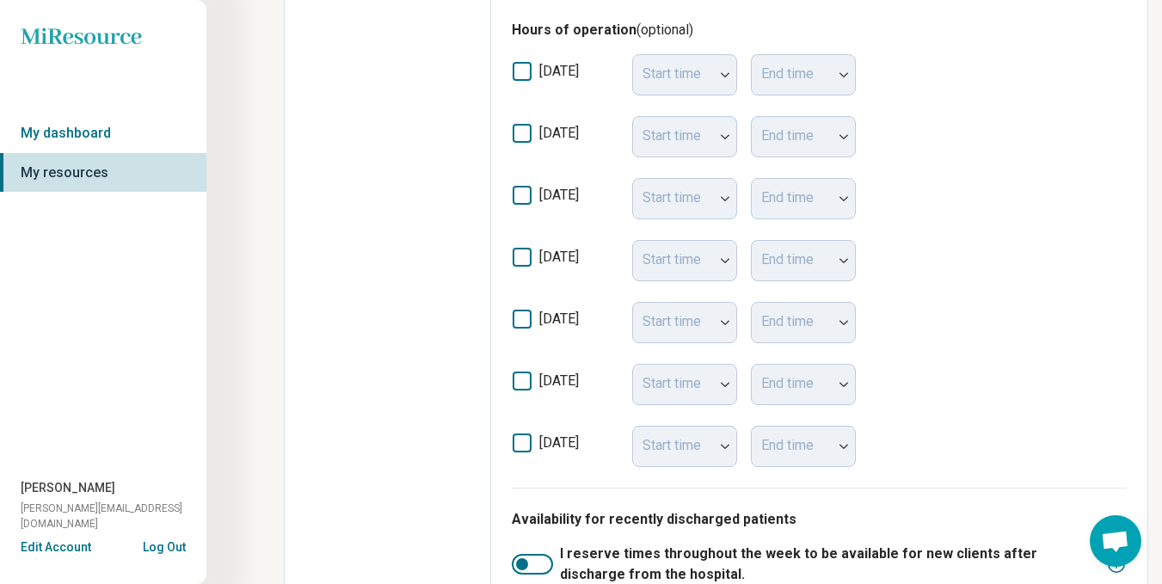
click at [528, 198] on icon at bounding box center [522, 195] width 19 height 19
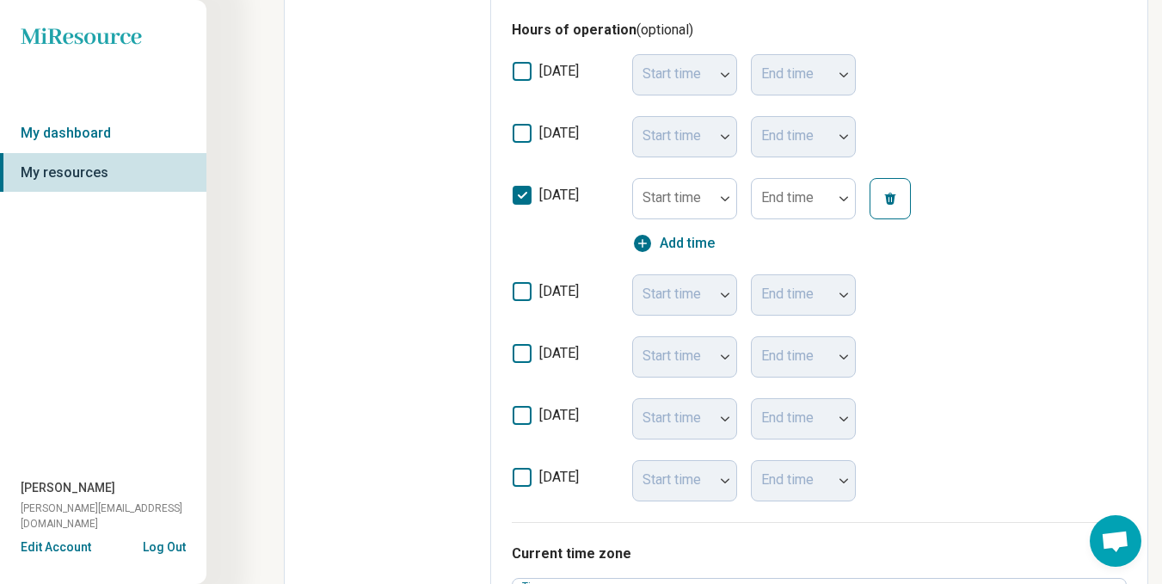
click at [517, 290] on icon at bounding box center [522, 291] width 19 height 19
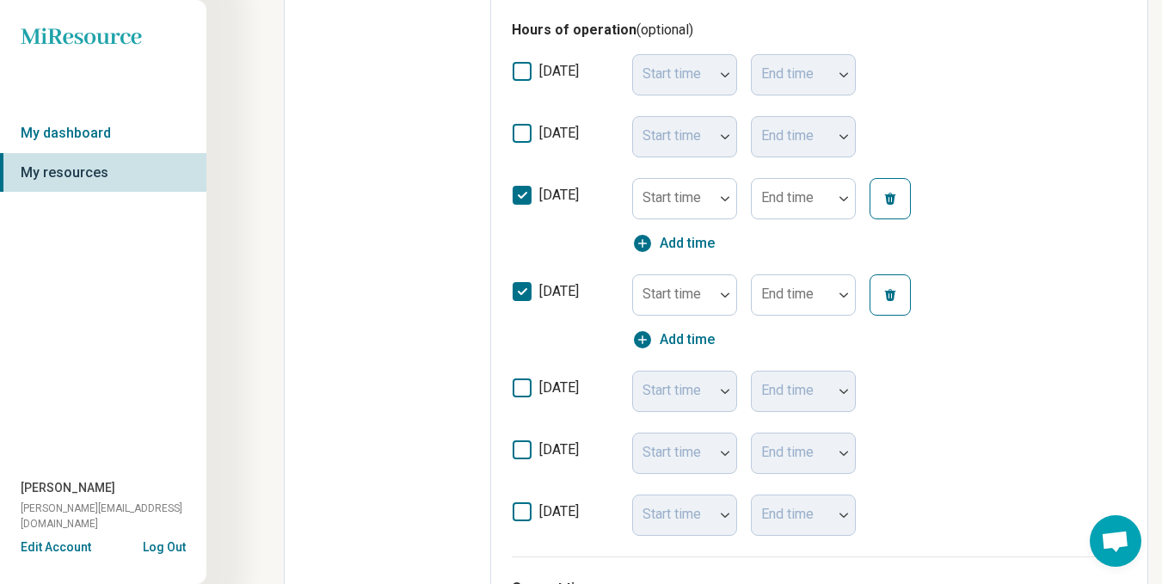
click at [516, 391] on icon at bounding box center [522, 388] width 19 height 19
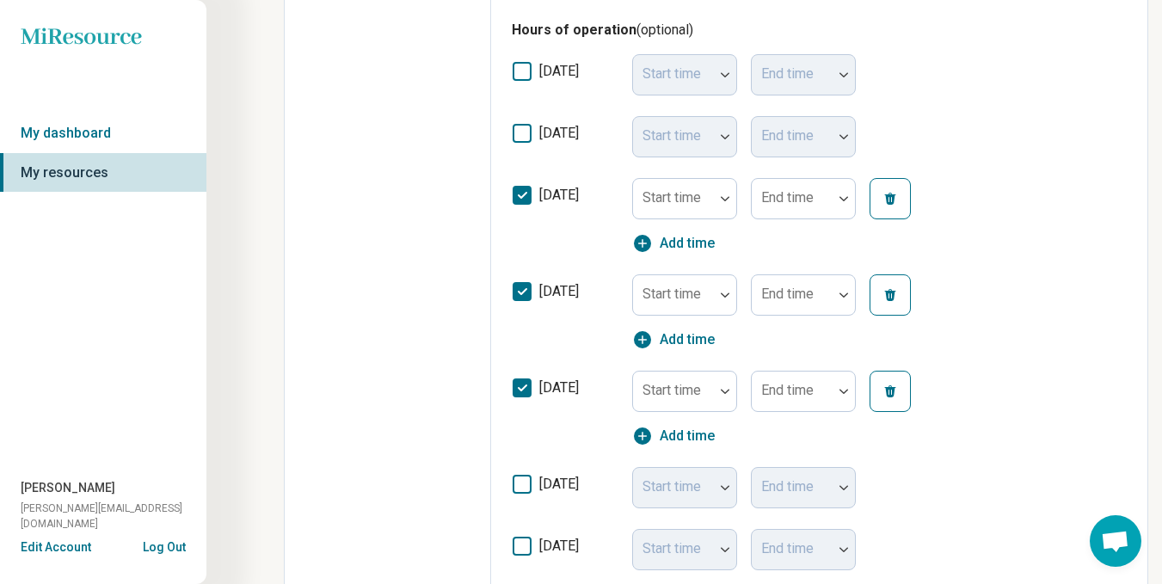
click at [526, 490] on icon at bounding box center [522, 484] width 19 height 19
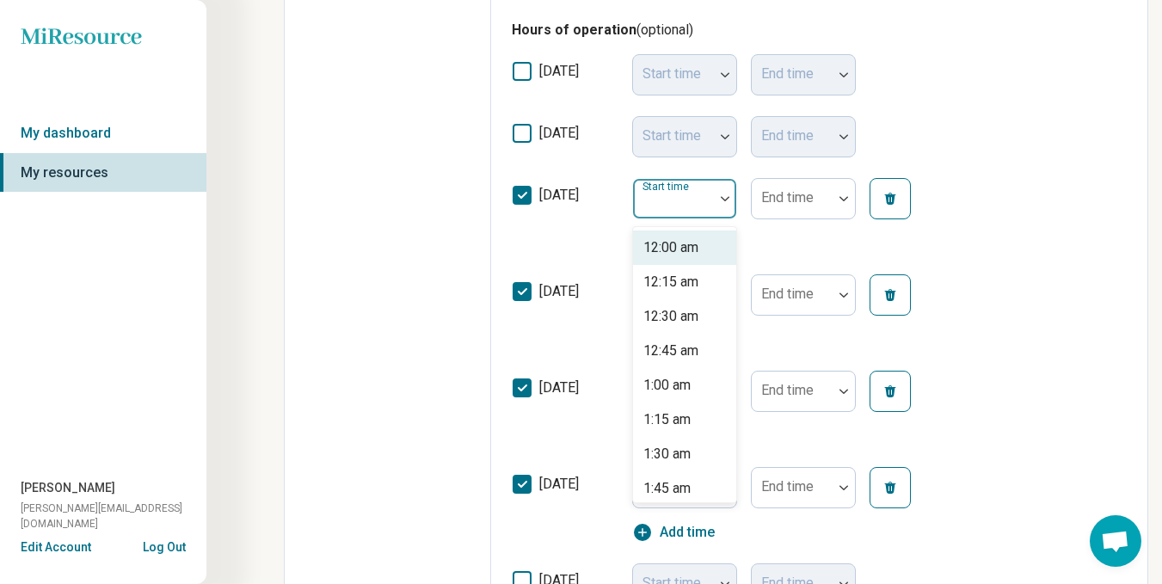
click at [731, 199] on div at bounding box center [725, 198] width 22 height 5
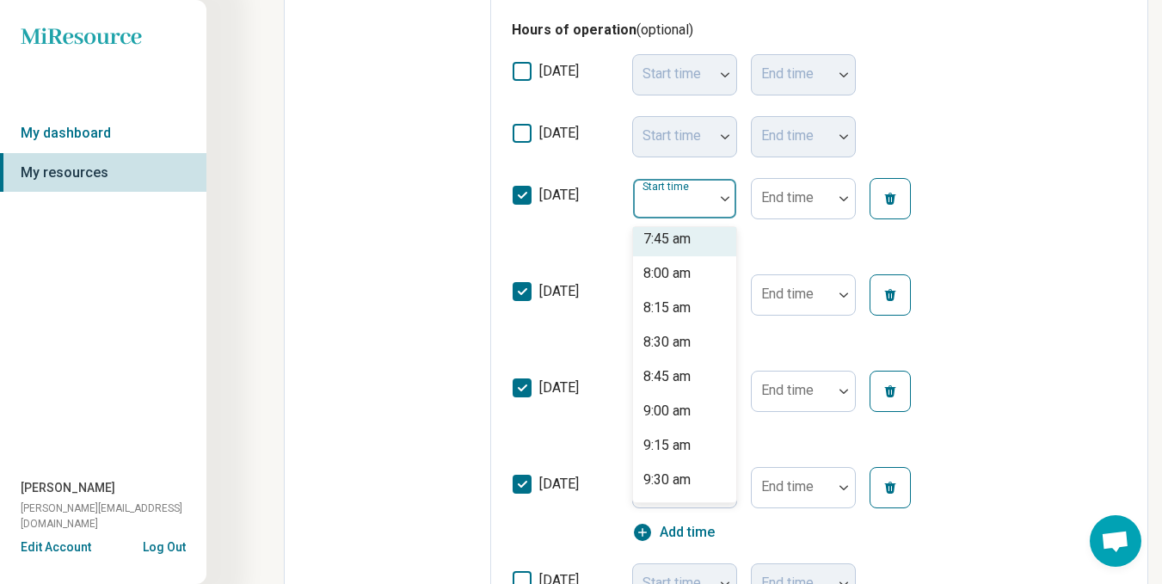
scroll to position [1119, 0]
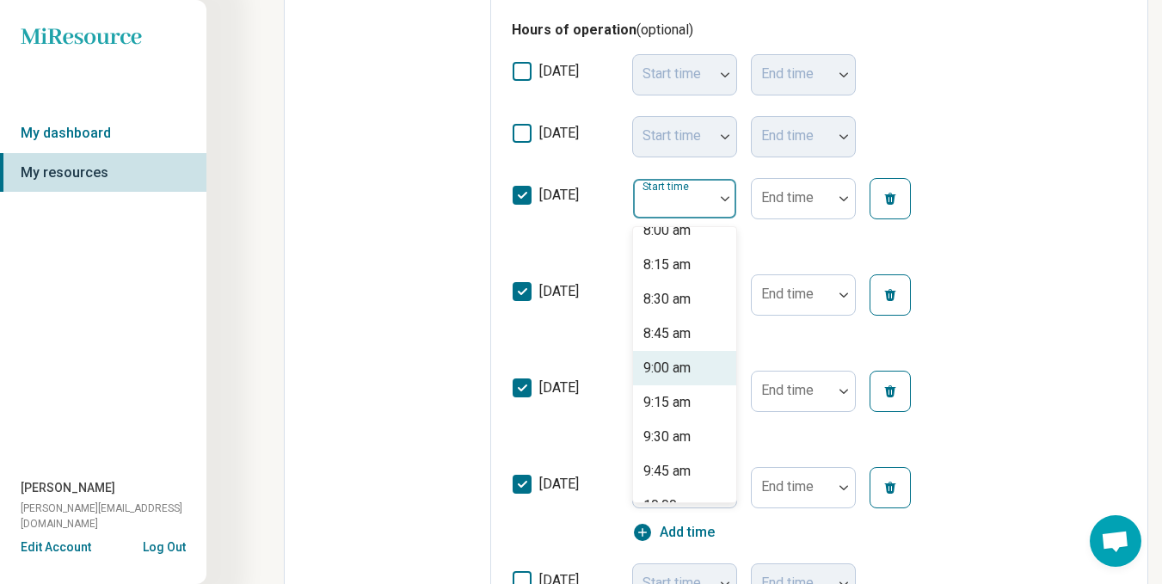
click at [680, 360] on div "9:00 am" at bounding box center [667, 368] width 47 height 21
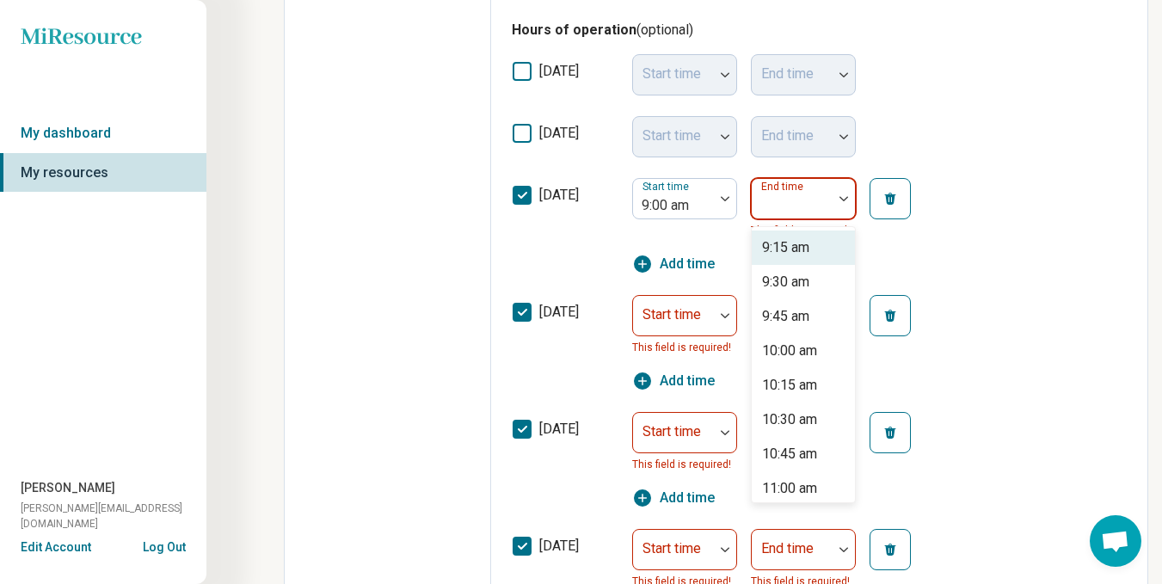
click at [826, 199] on div at bounding box center [792, 199] width 81 height 38
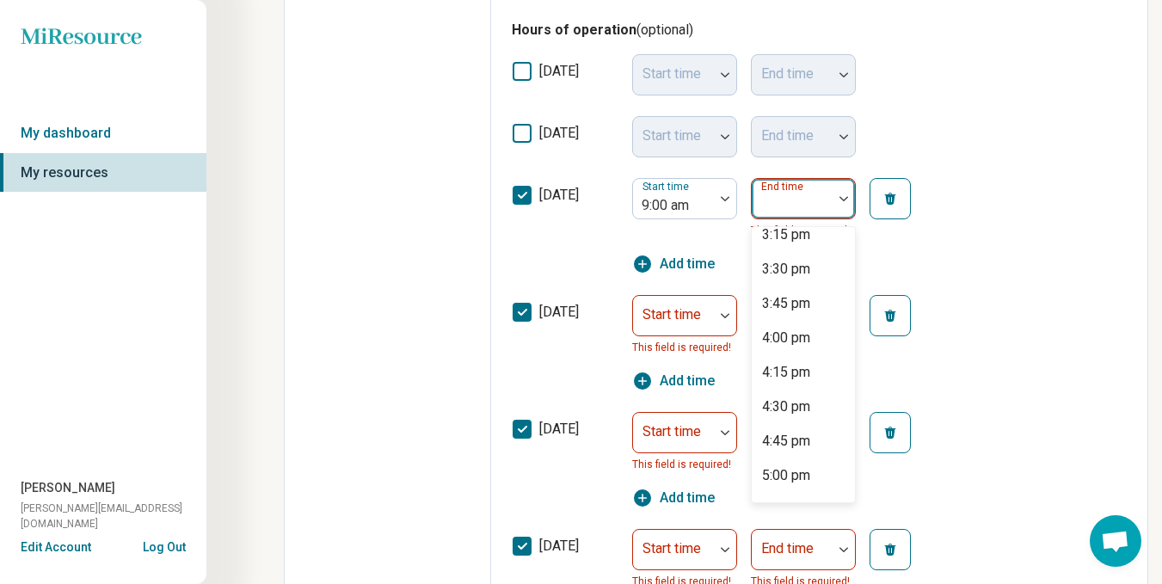
scroll to position [860, 0]
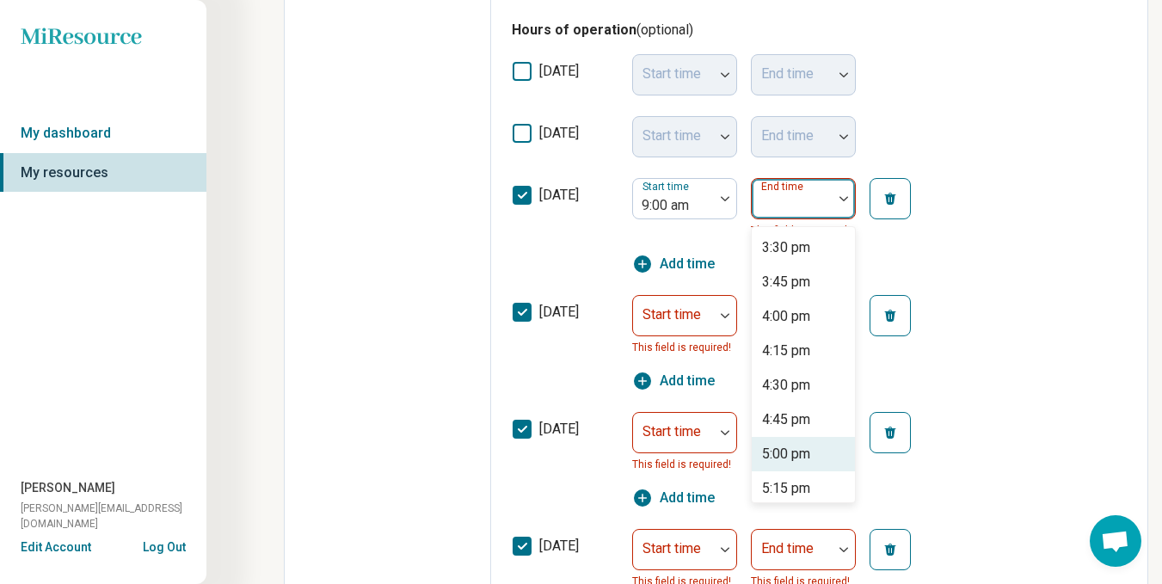
click at [792, 455] on div "5:00 pm" at bounding box center [786, 454] width 48 height 21
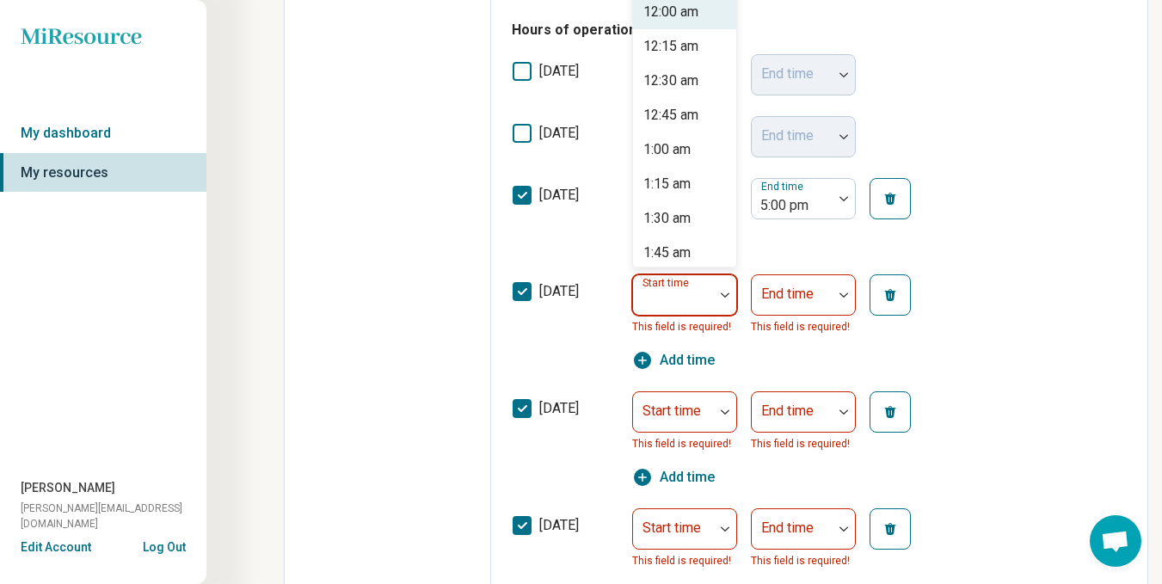
click at [708, 302] on div at bounding box center [673, 295] width 81 height 38
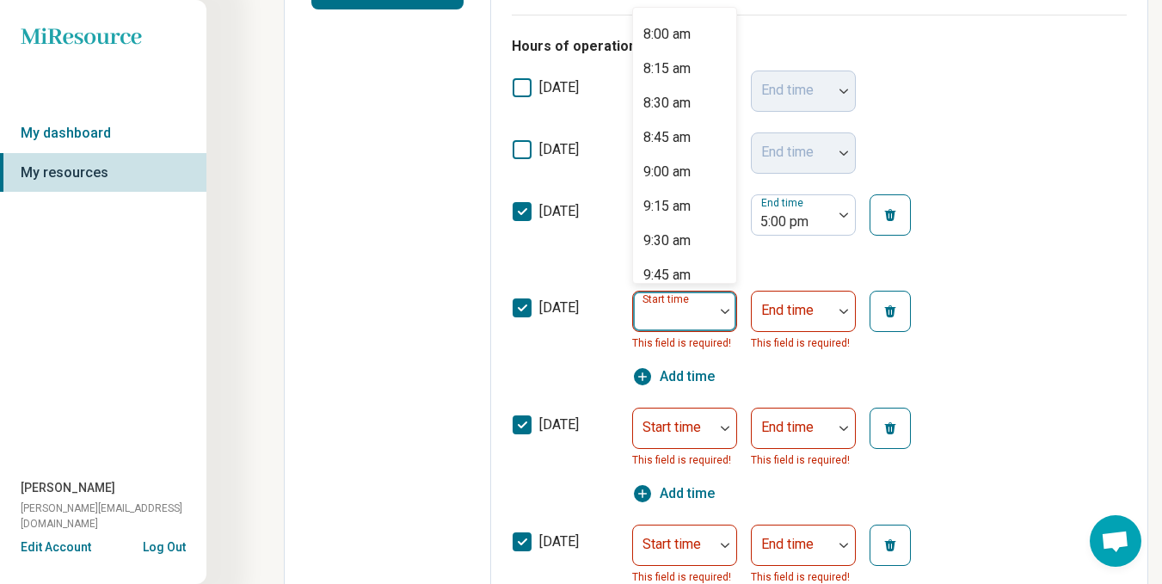
scroll to position [1119, 0]
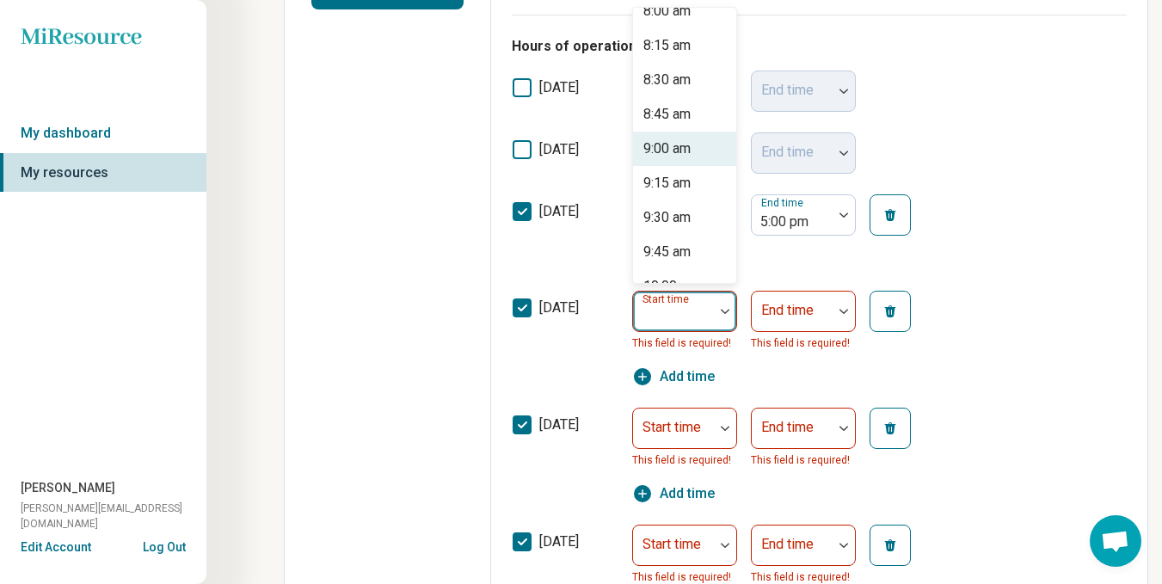
click at [673, 154] on div "9:00 am" at bounding box center [667, 149] width 47 height 21
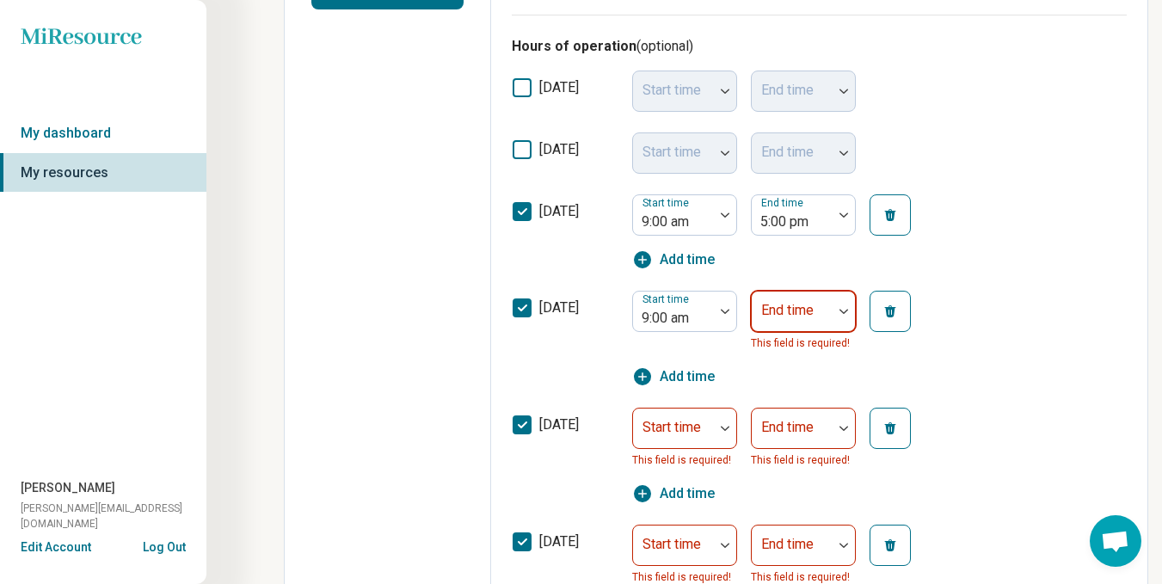
click at [809, 325] on div "End time" at bounding box center [803, 311] width 105 height 41
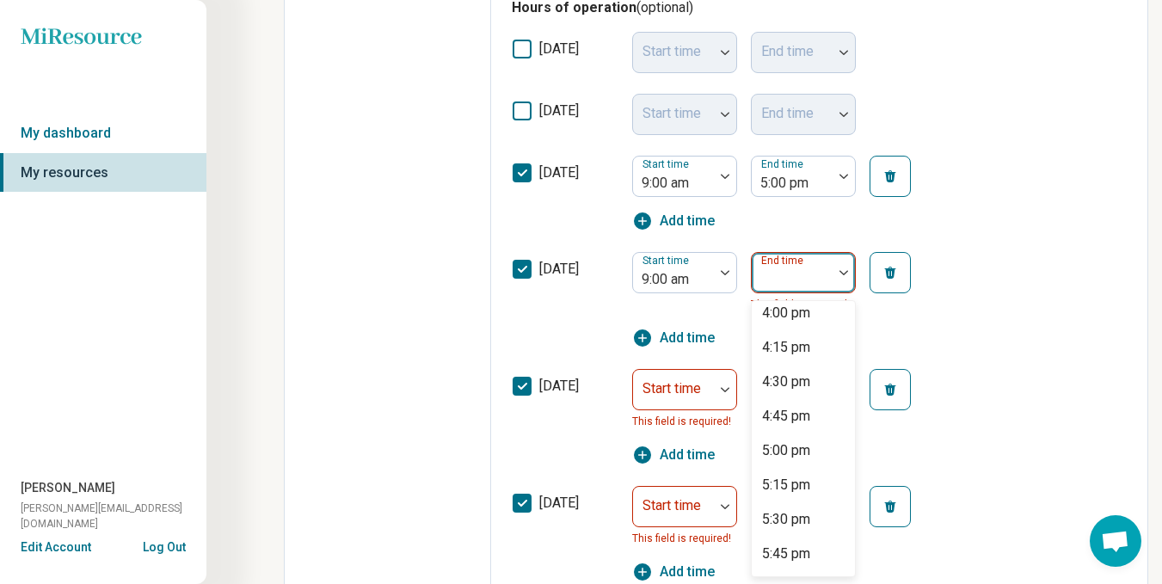
scroll to position [947, 0]
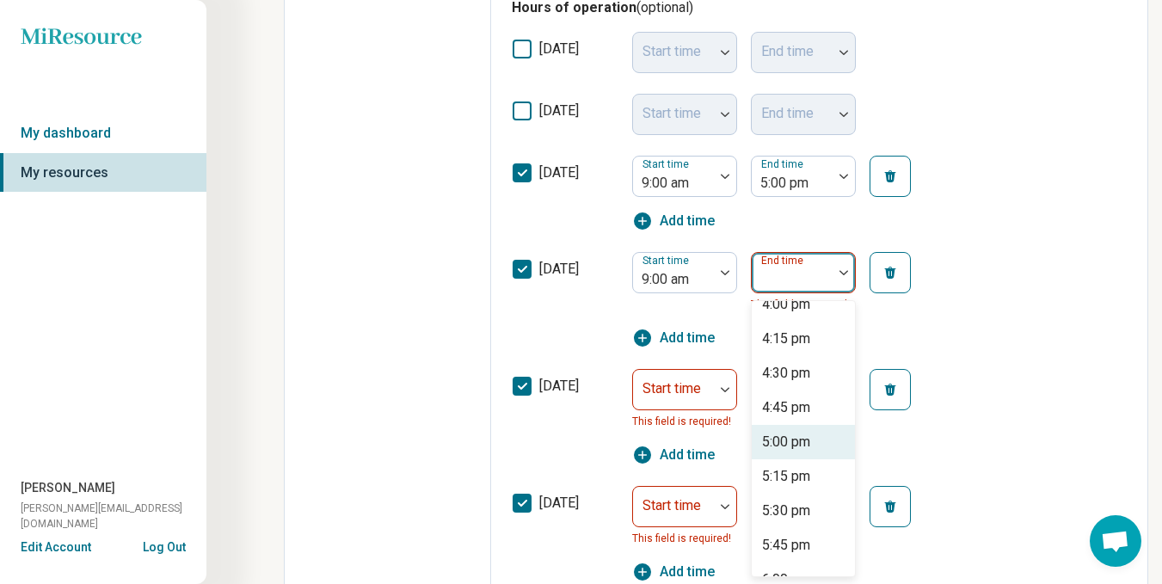
click at [781, 441] on div "5:00 pm" at bounding box center [786, 442] width 48 height 21
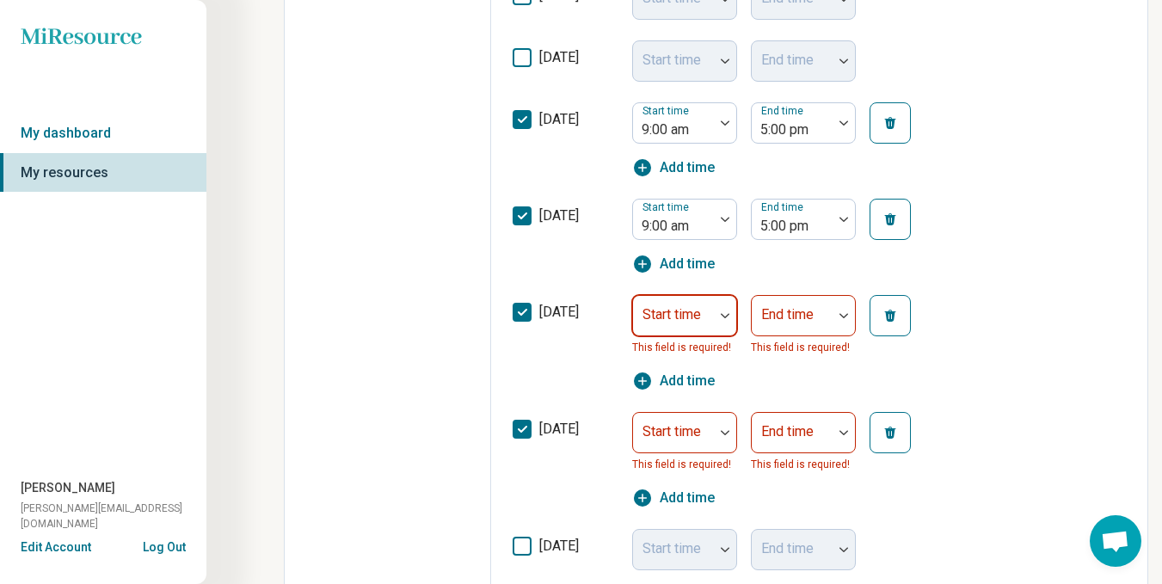
scroll to position [625, 0]
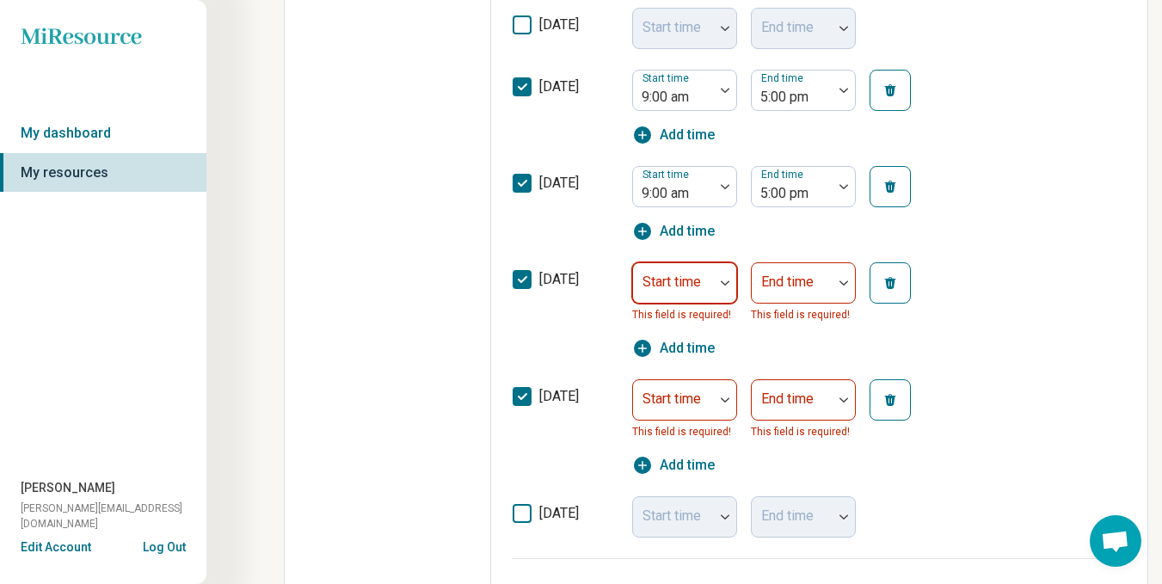
click at [700, 292] on div at bounding box center [673, 290] width 67 height 24
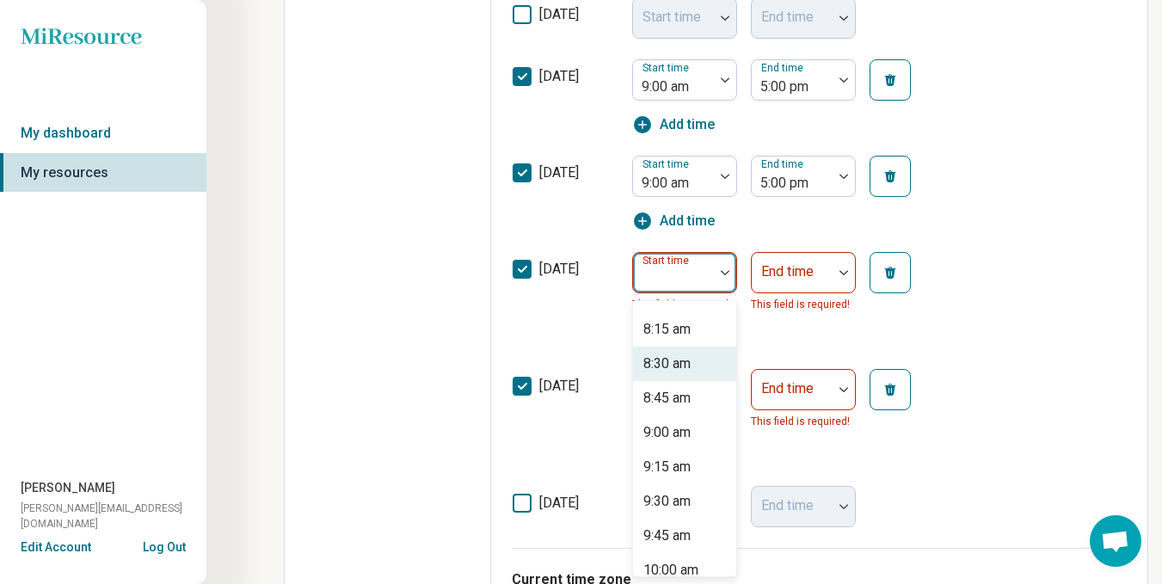
scroll to position [1205, 0]
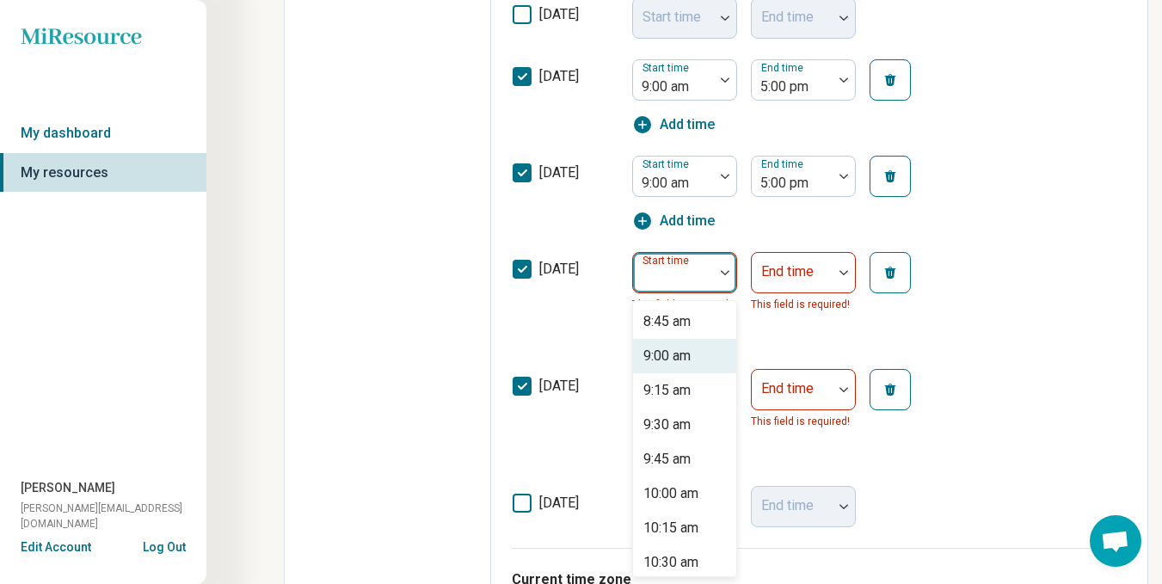
click at [674, 357] on div "9:00 am" at bounding box center [667, 356] width 47 height 21
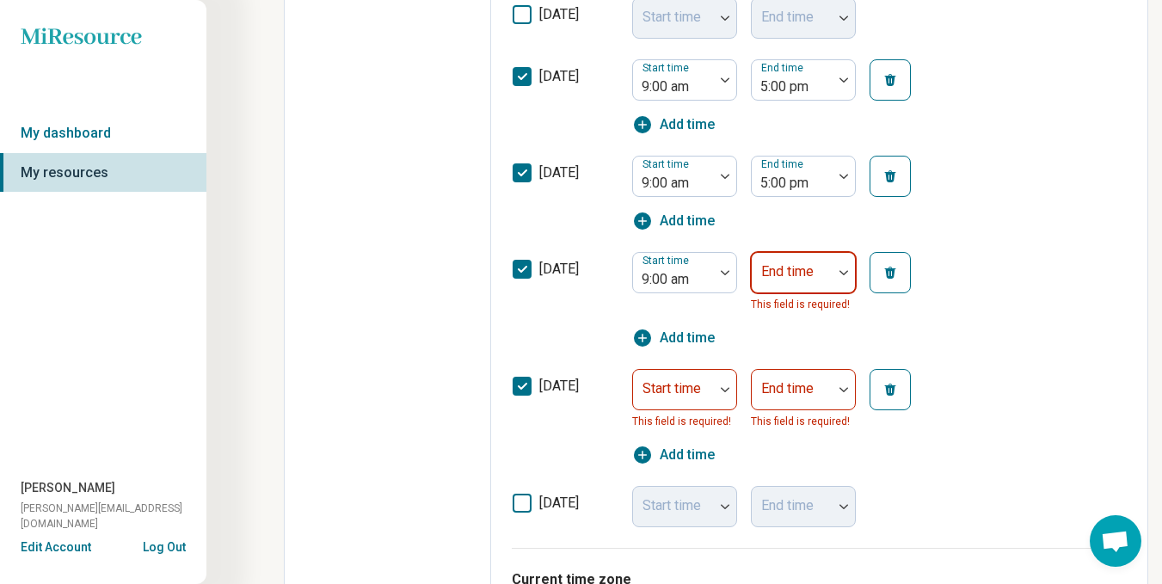
click at [778, 277] on div "End time" at bounding box center [803, 272] width 105 height 41
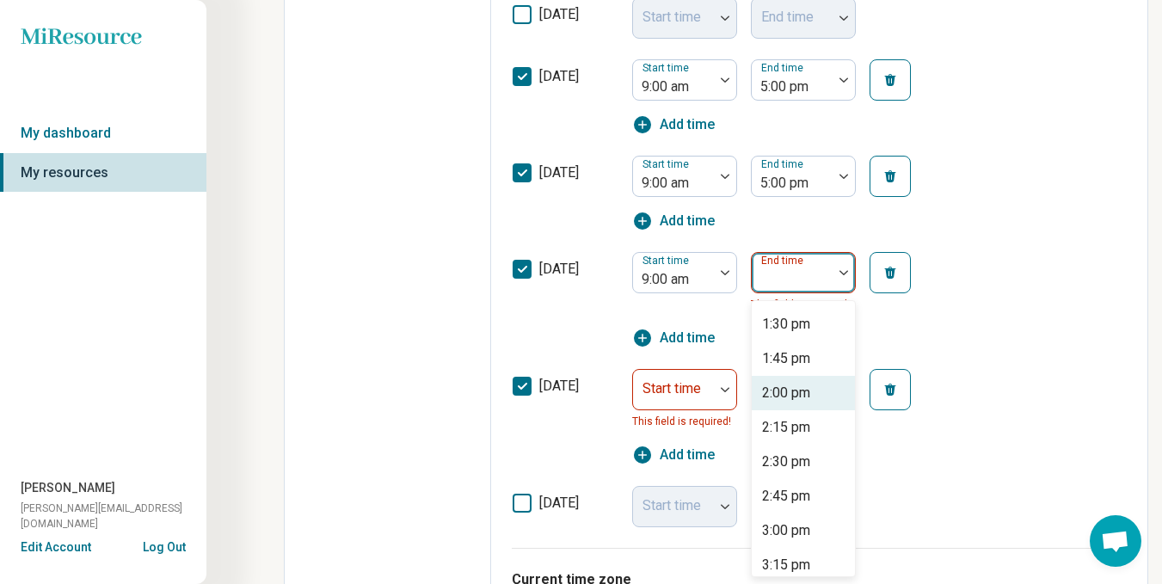
scroll to position [947, 0]
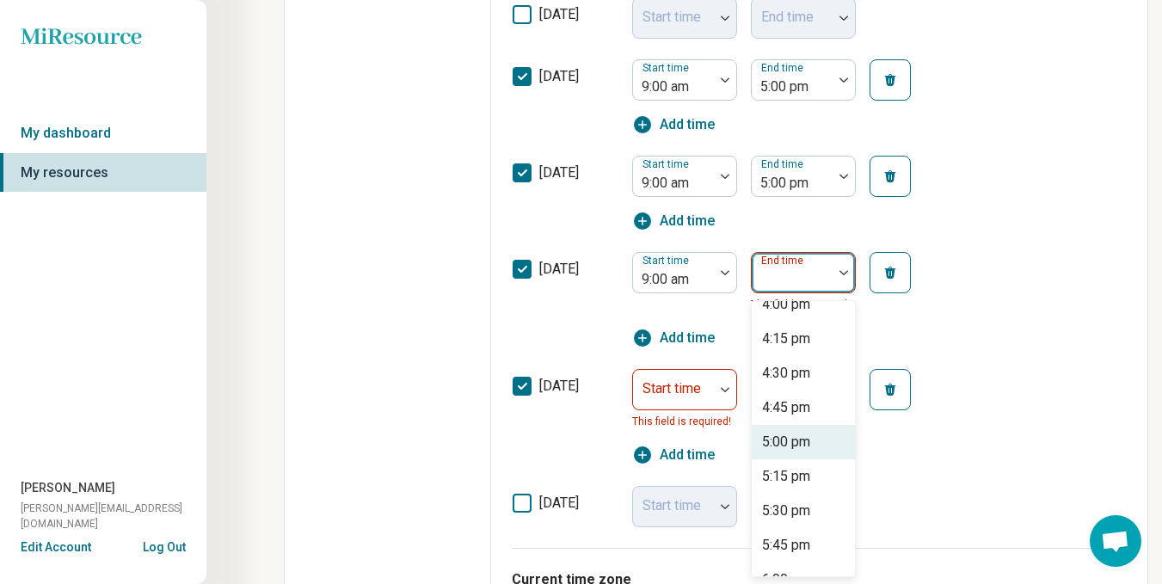
click at [791, 444] on div "5:00 pm" at bounding box center [786, 442] width 48 height 21
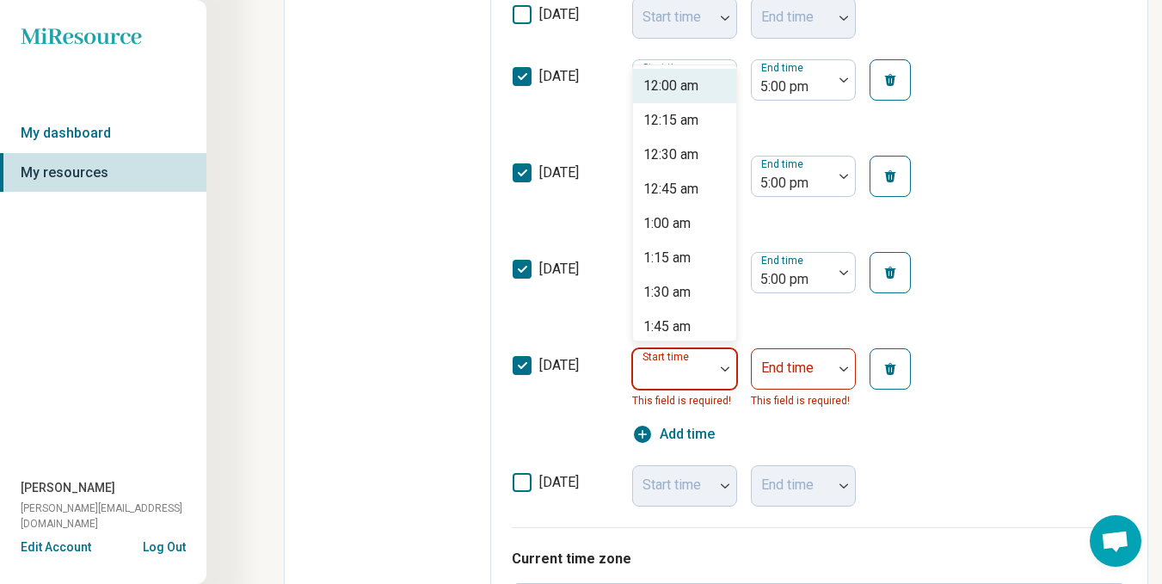
click at [667, 379] on div at bounding box center [673, 376] width 67 height 24
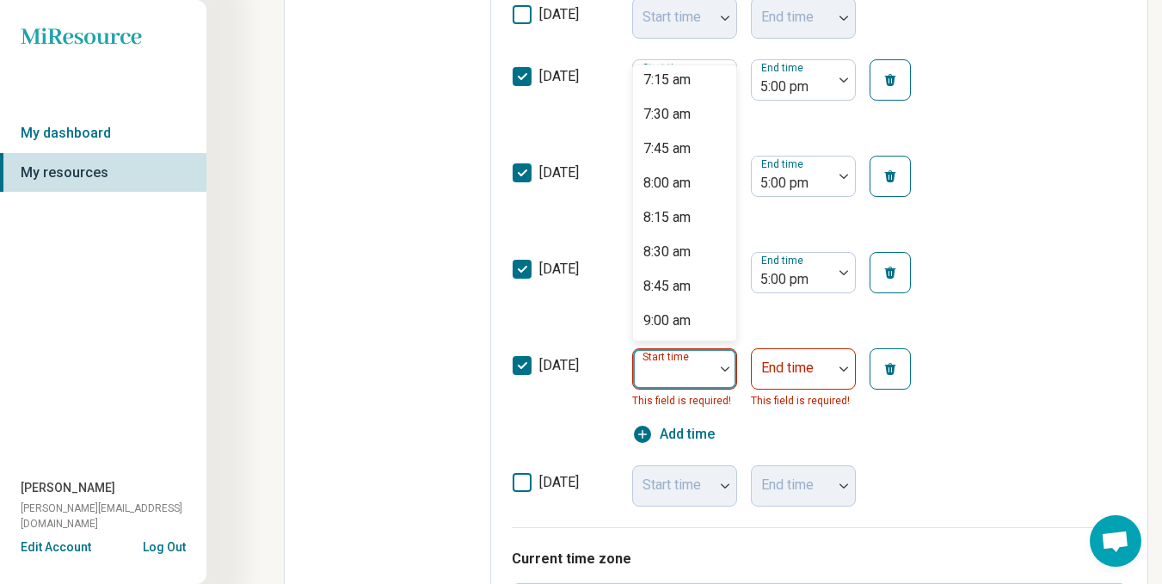
scroll to position [1033, 0]
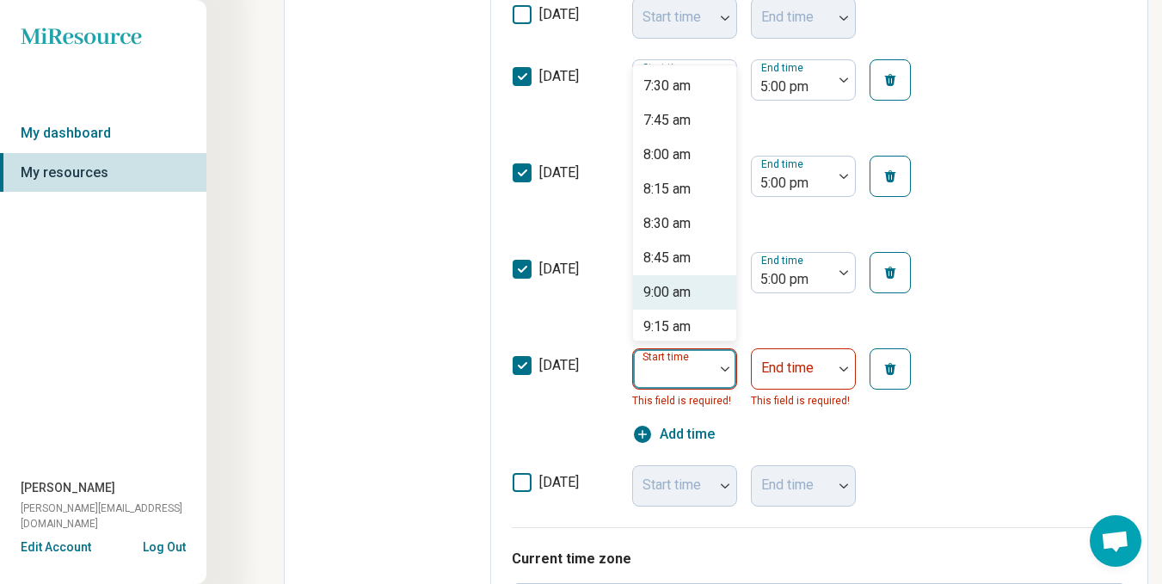
click at [657, 285] on div "9:00 am" at bounding box center [667, 292] width 47 height 21
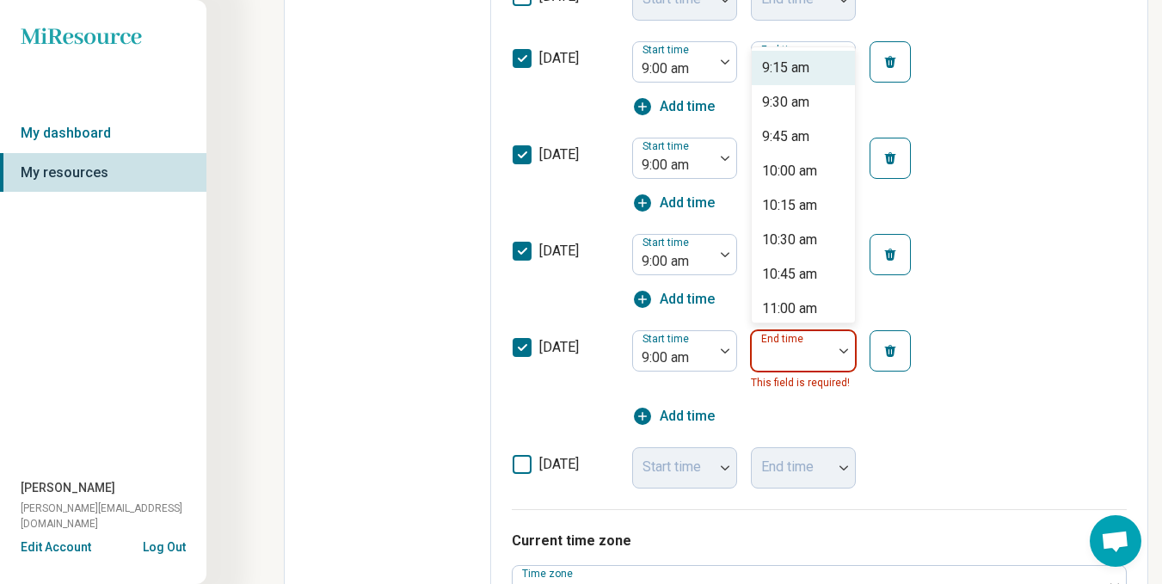
click at [816, 368] on div at bounding box center [792, 358] width 67 height 24
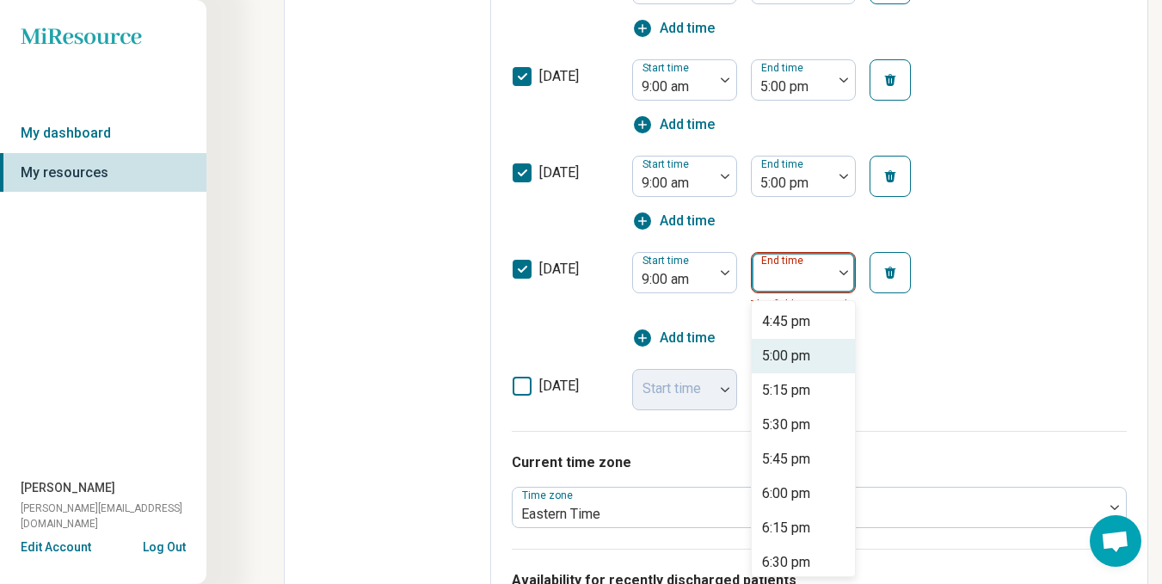
click at [789, 361] on div "5:00 pm" at bounding box center [786, 356] width 48 height 21
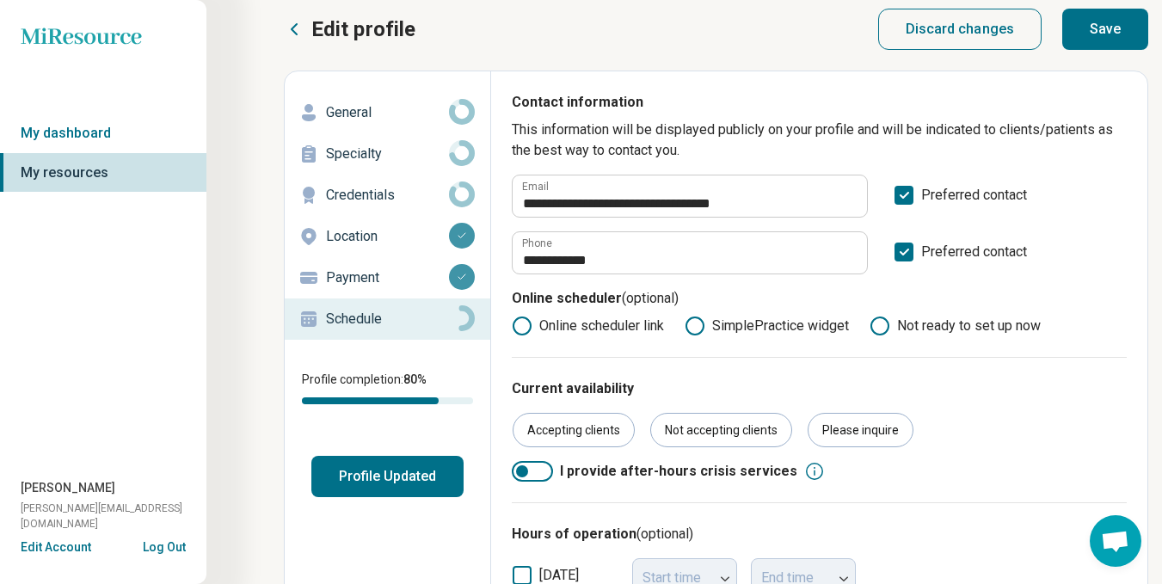
scroll to position [0, 0]
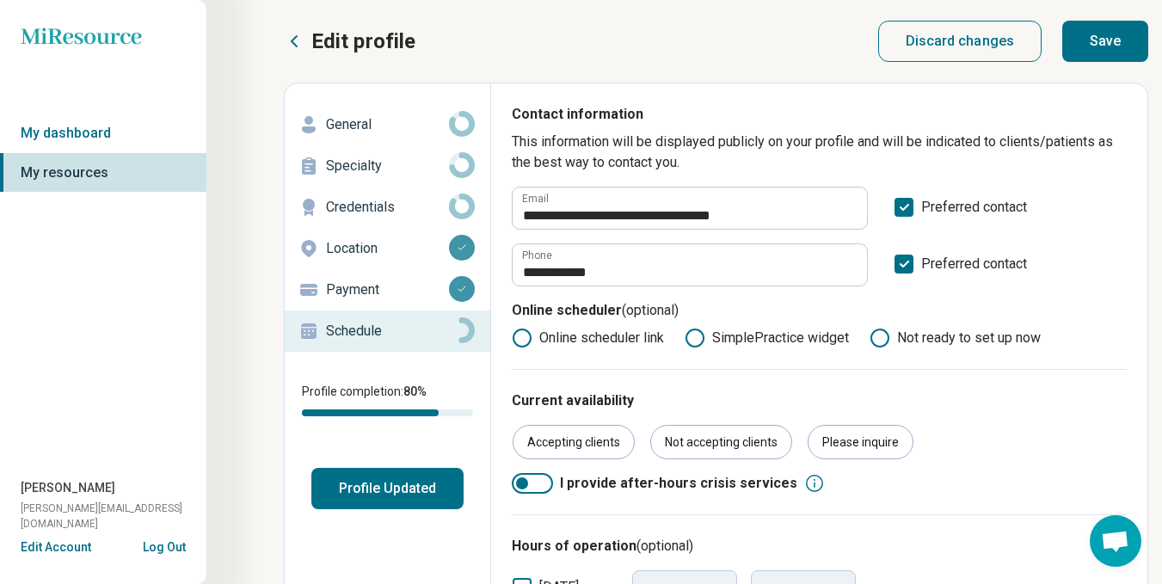
click at [1098, 49] on button "Save" at bounding box center [1106, 41] width 86 height 41
click at [373, 495] on button "Profile Updated" at bounding box center [387, 488] width 152 height 41
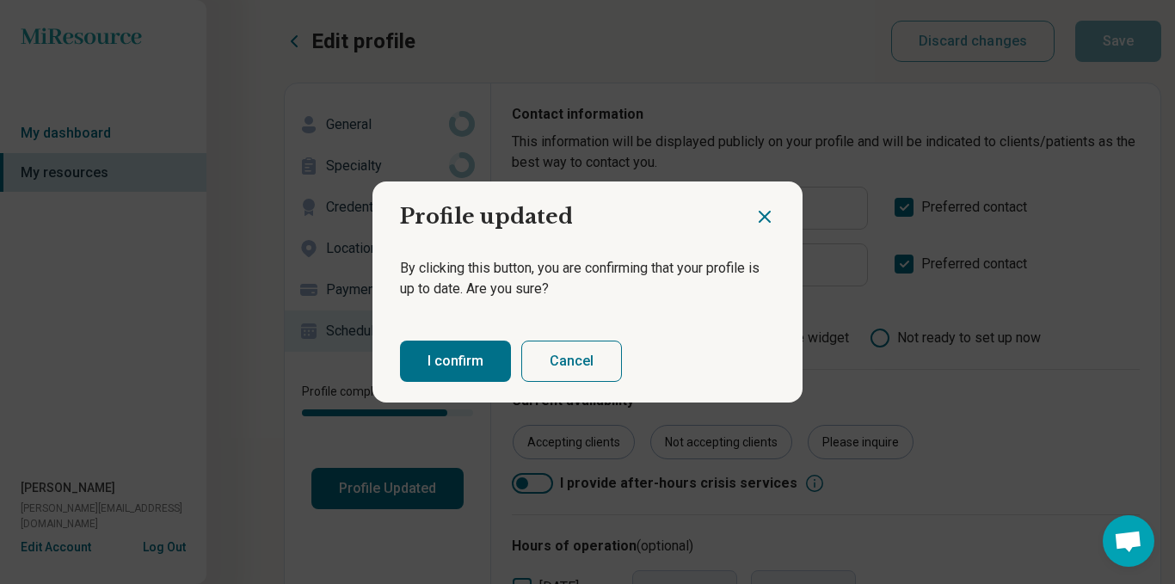
click at [441, 358] on button "I confirm" at bounding box center [455, 361] width 111 height 41
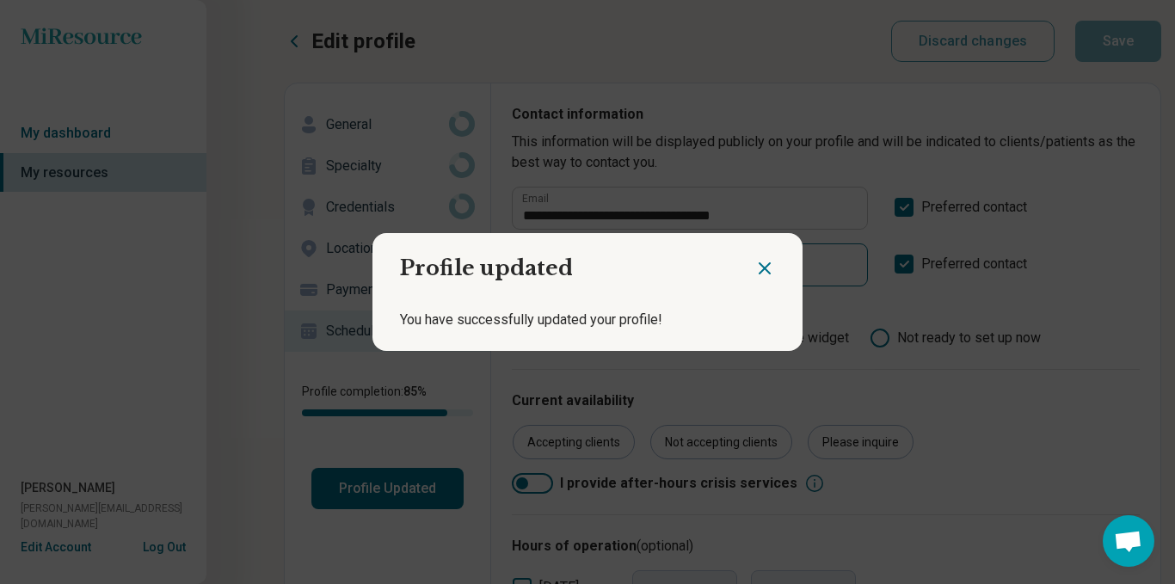
click at [759, 267] on icon "Close dialog" at bounding box center [765, 268] width 21 height 21
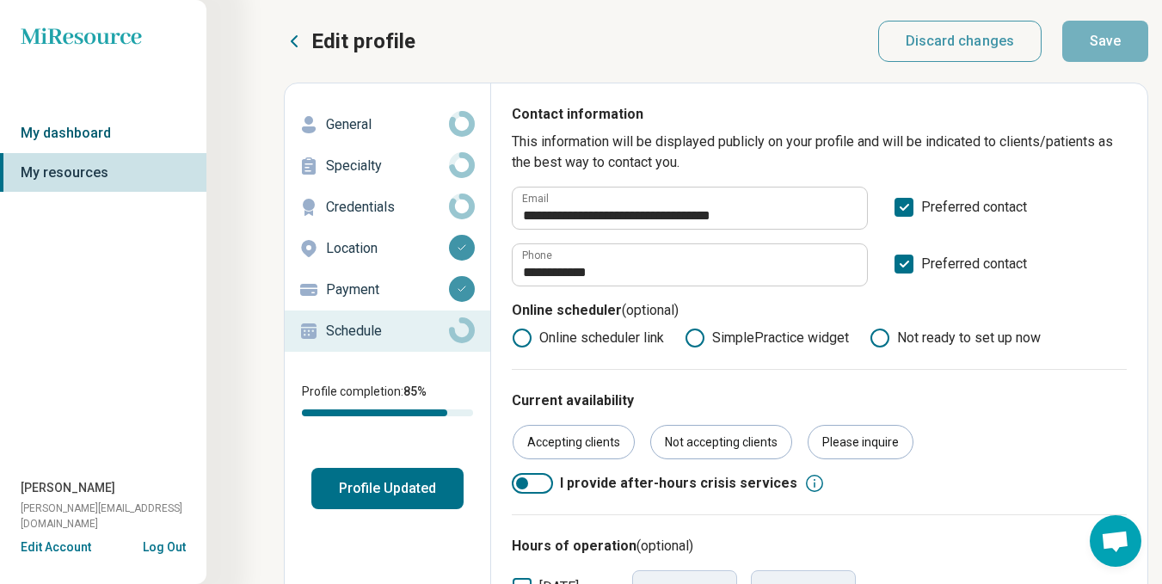
click at [98, 126] on link "My dashboard" at bounding box center [103, 134] width 207 height 40
